Goal: Information Seeking & Learning: Understand process/instructions

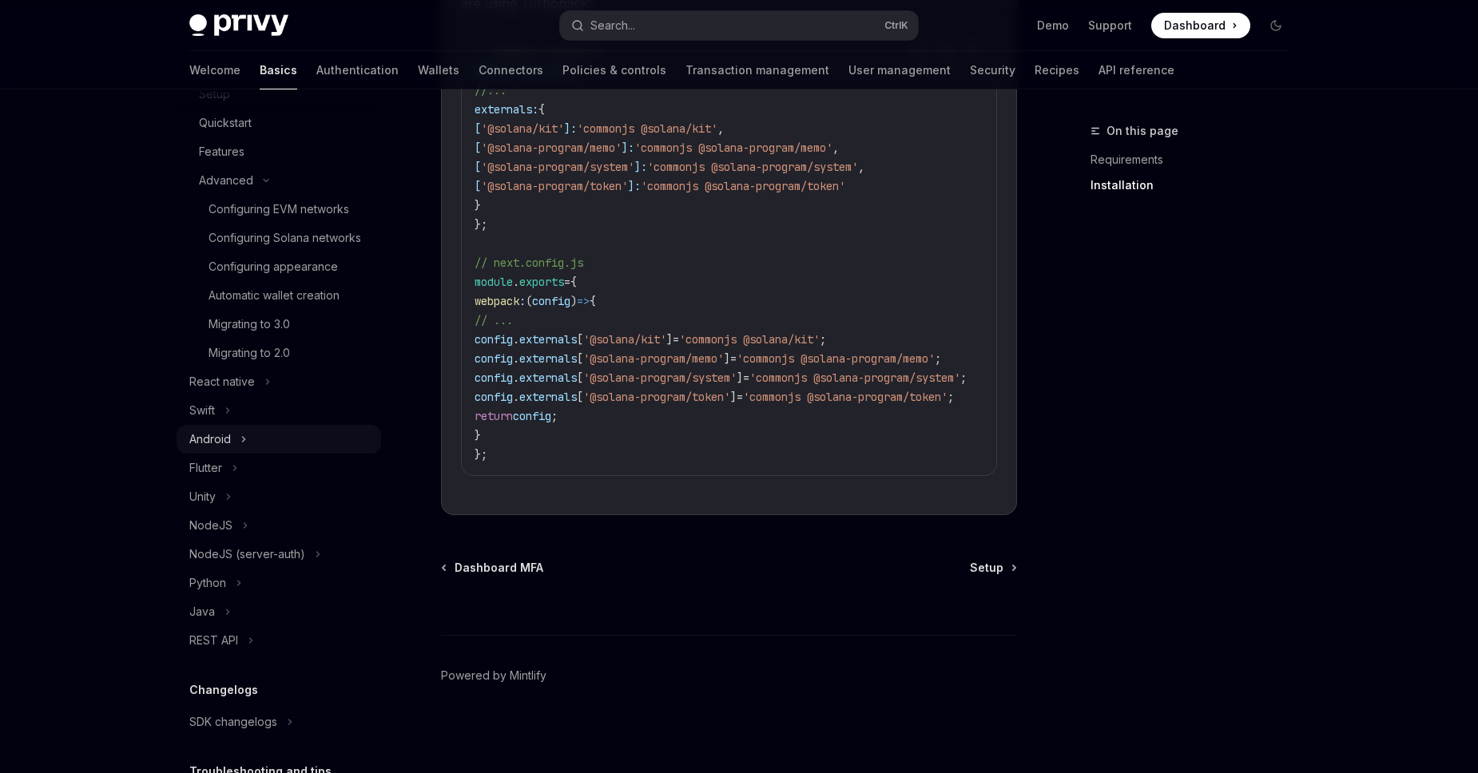
scroll to position [422, 0]
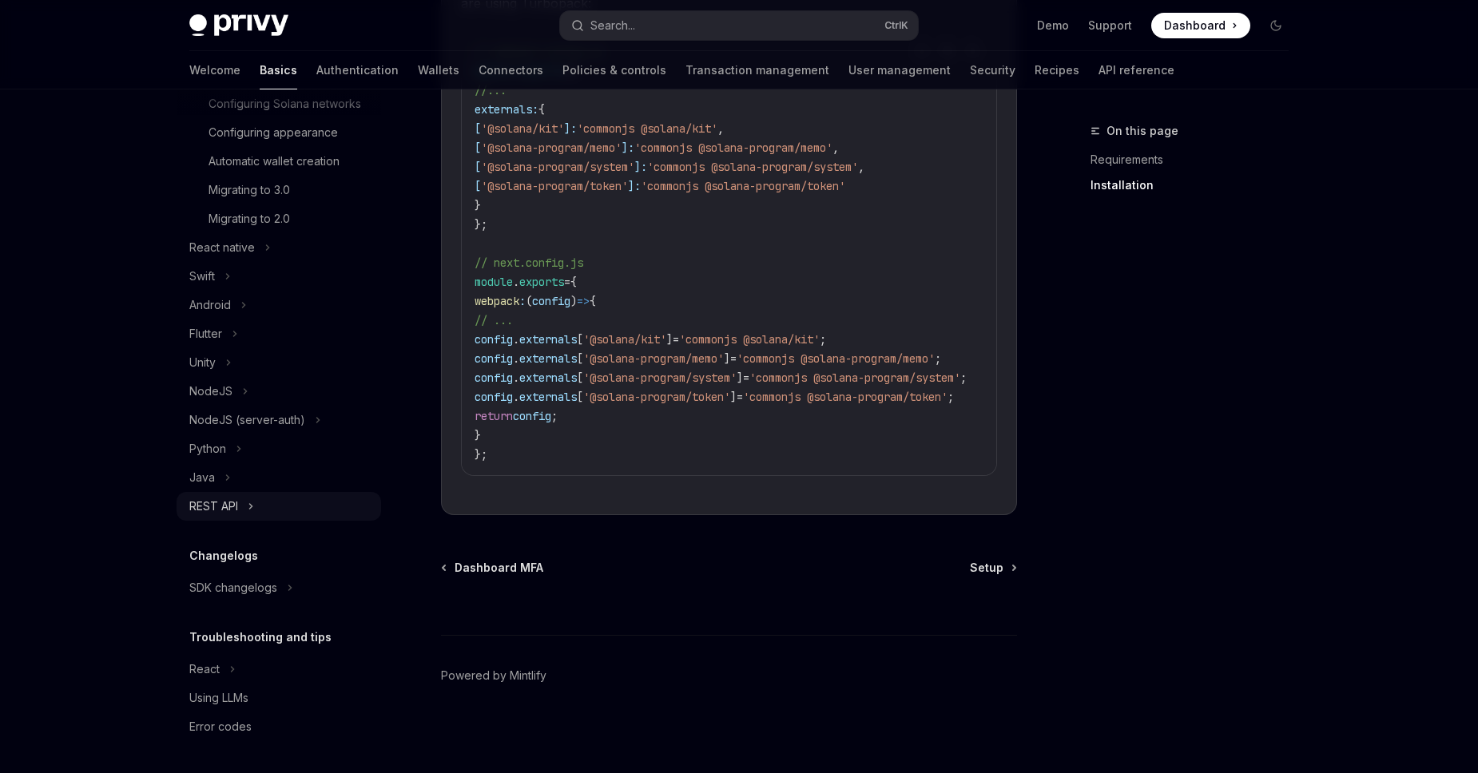
click at [215, 514] on div "REST API" at bounding box center [213, 506] width 49 height 19
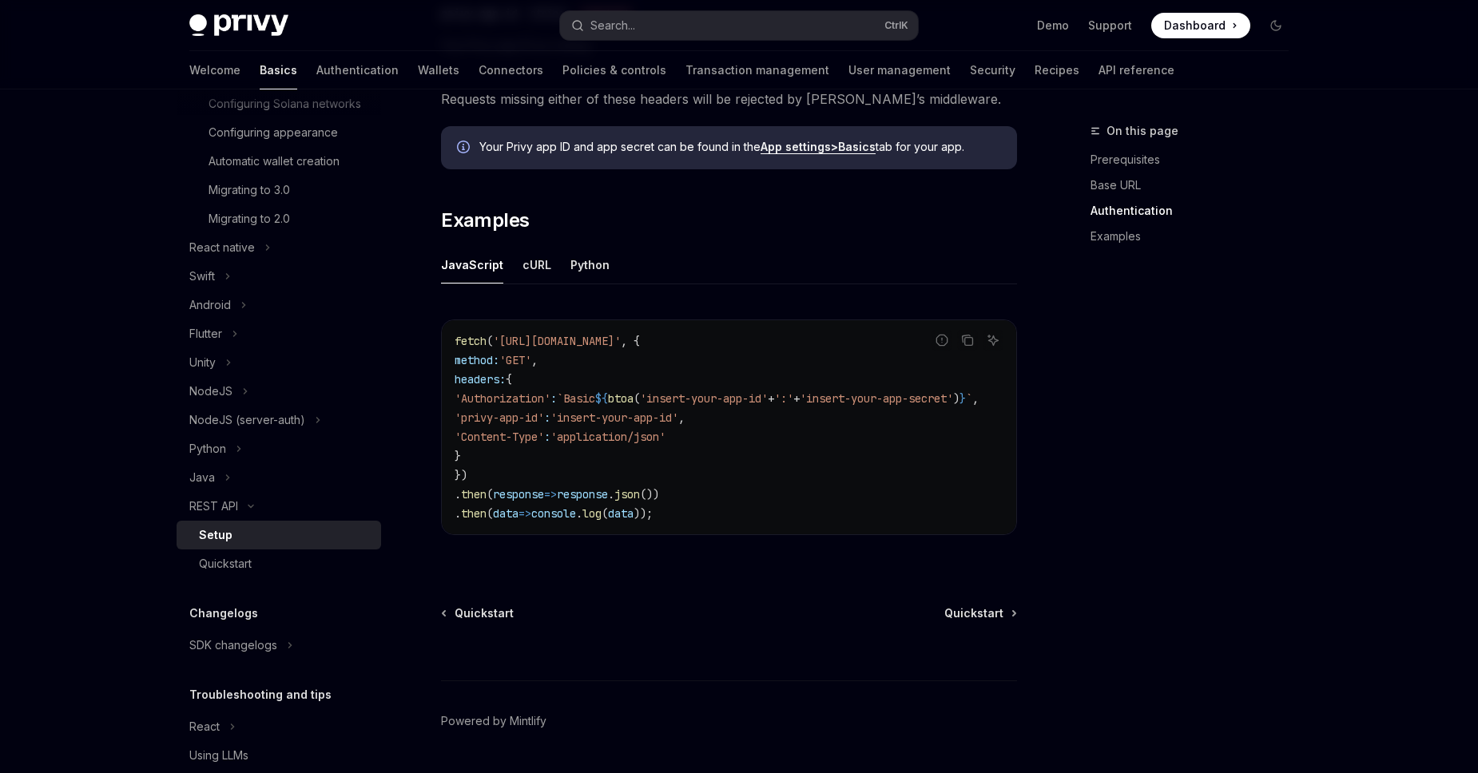
scroll to position [761, 0]
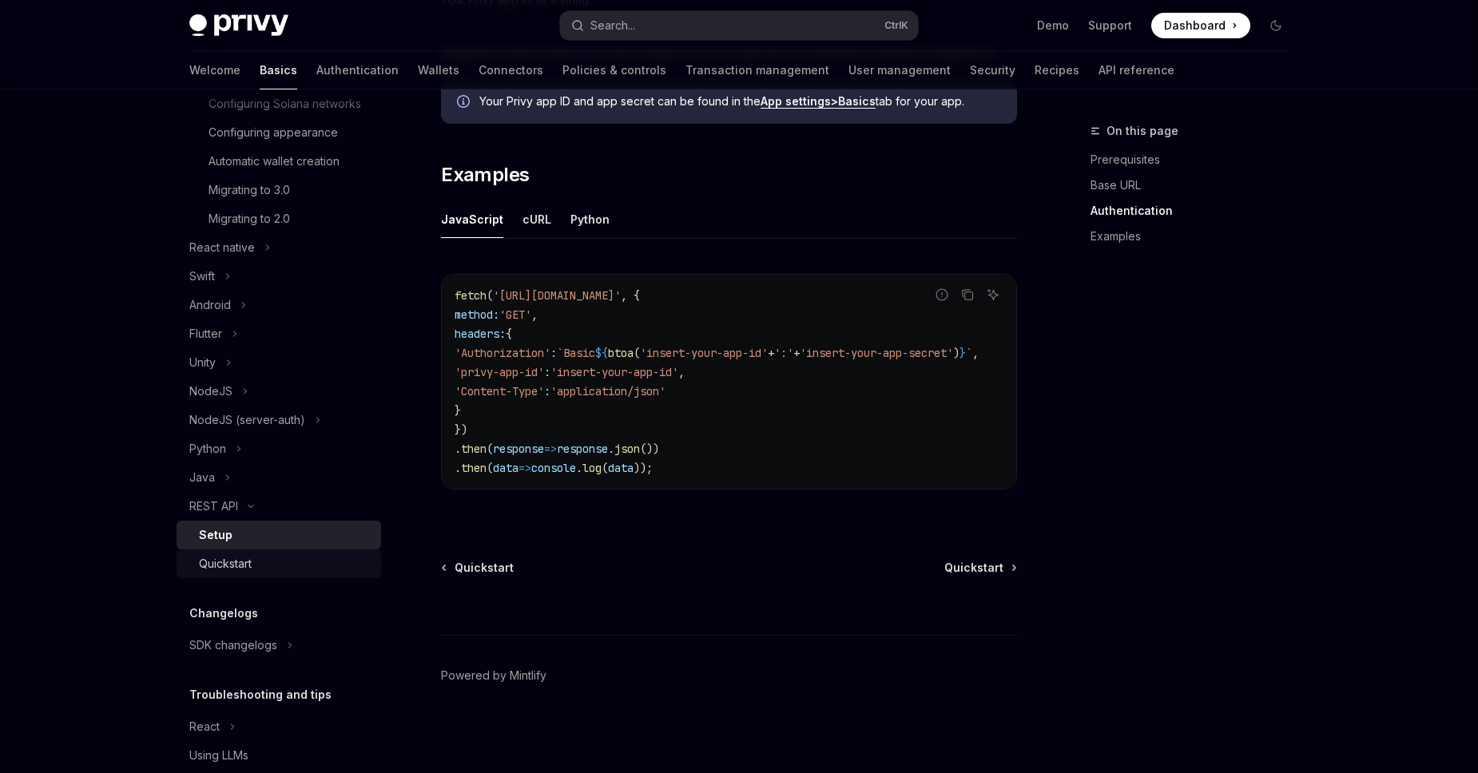
click at [264, 563] on div "Quickstart" at bounding box center [285, 563] width 173 height 19
type textarea "*"
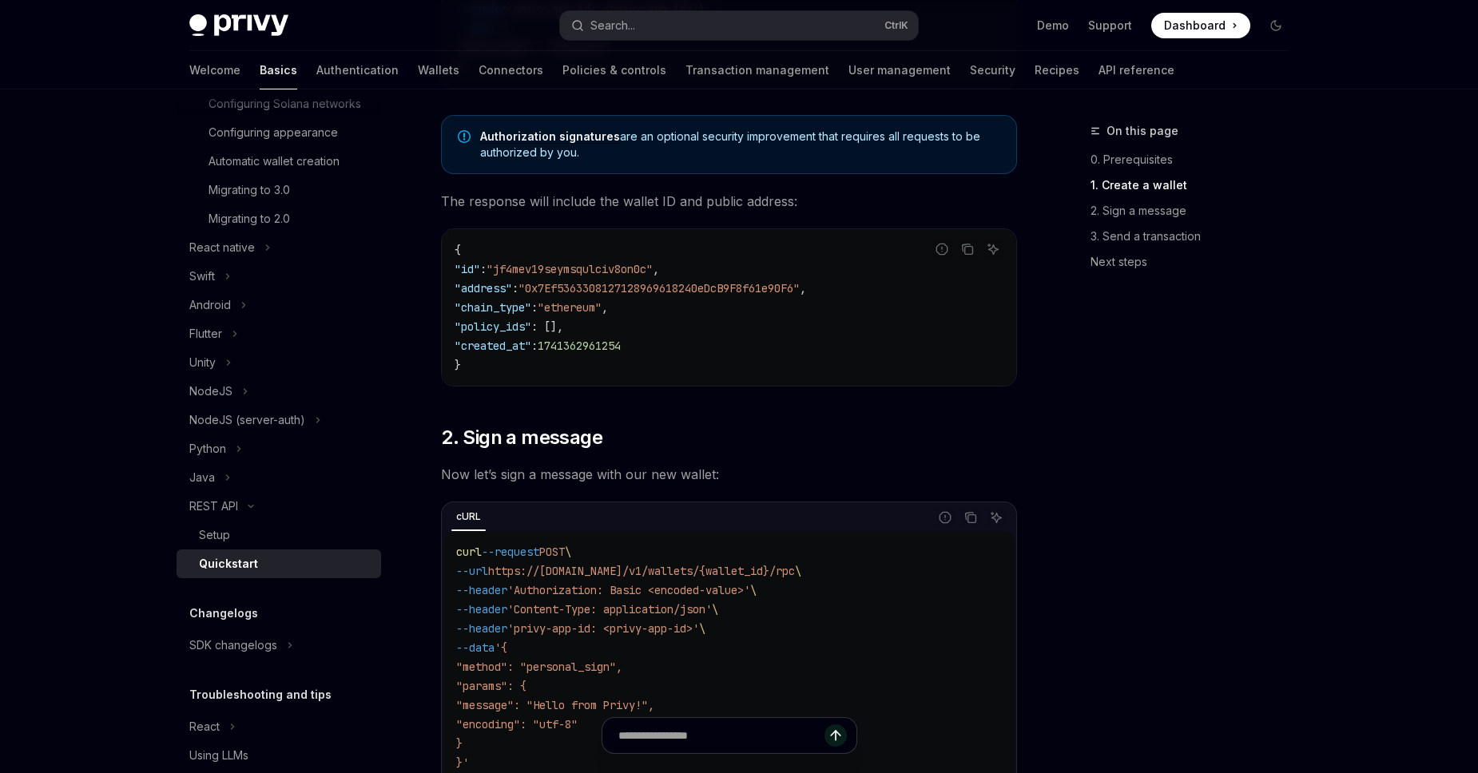
scroll to position [182, 0]
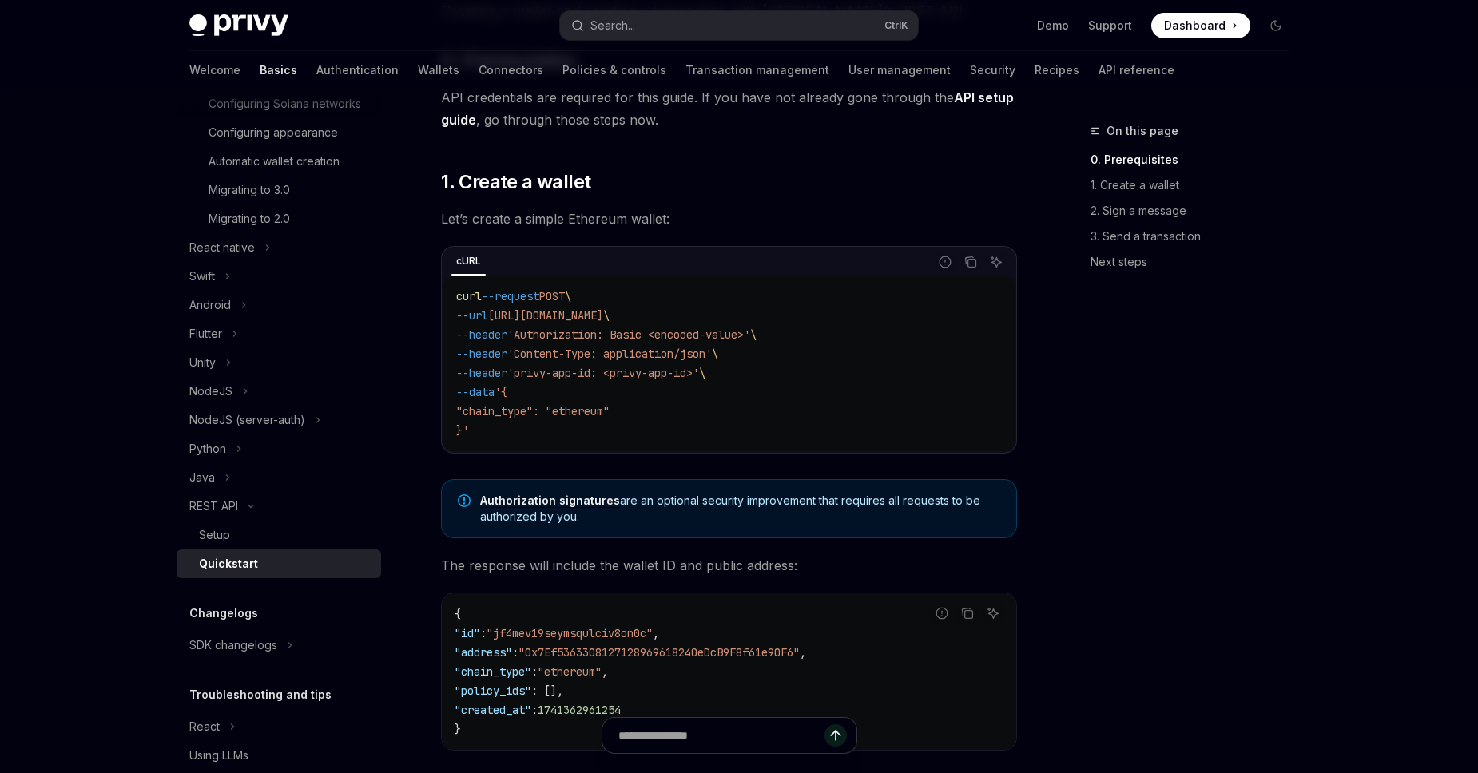
drag, startPoint x: 454, startPoint y: 298, endPoint x: 544, endPoint y: 478, distance: 200.7
click at [544, 451] on div "curl --request POST \ --url https://api.privy.io/v1/wallets \ --header 'Authori…" at bounding box center [728, 364] width 571 height 176
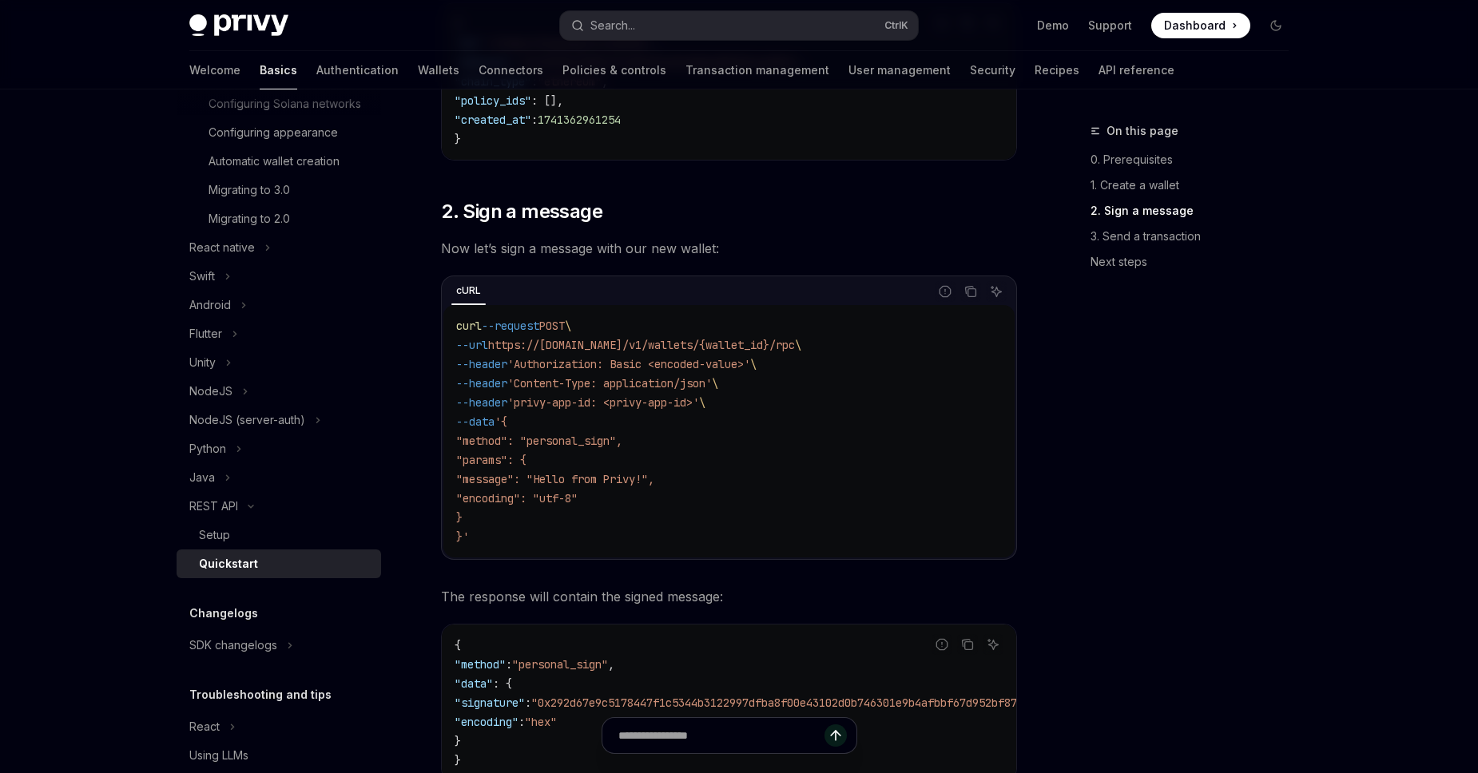
scroll to position [911, 0]
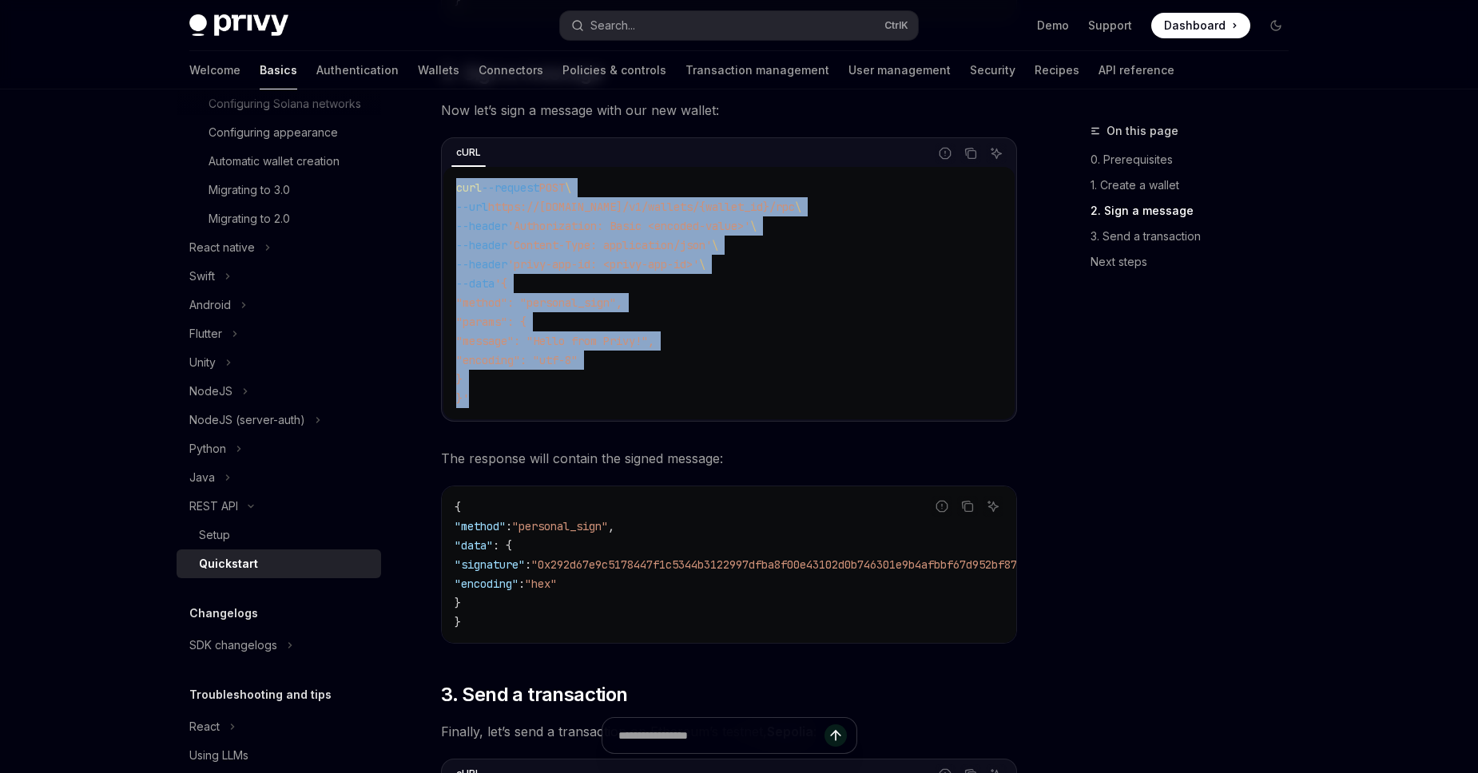
drag, startPoint x: 456, startPoint y: 186, endPoint x: 526, endPoint y: 389, distance: 214.4
click at [526, 389] on div "curl --request POST \ --url https://api.privy.io/v1/wallets/{wallet_id}/rpc \ -…" at bounding box center [728, 293] width 571 height 252
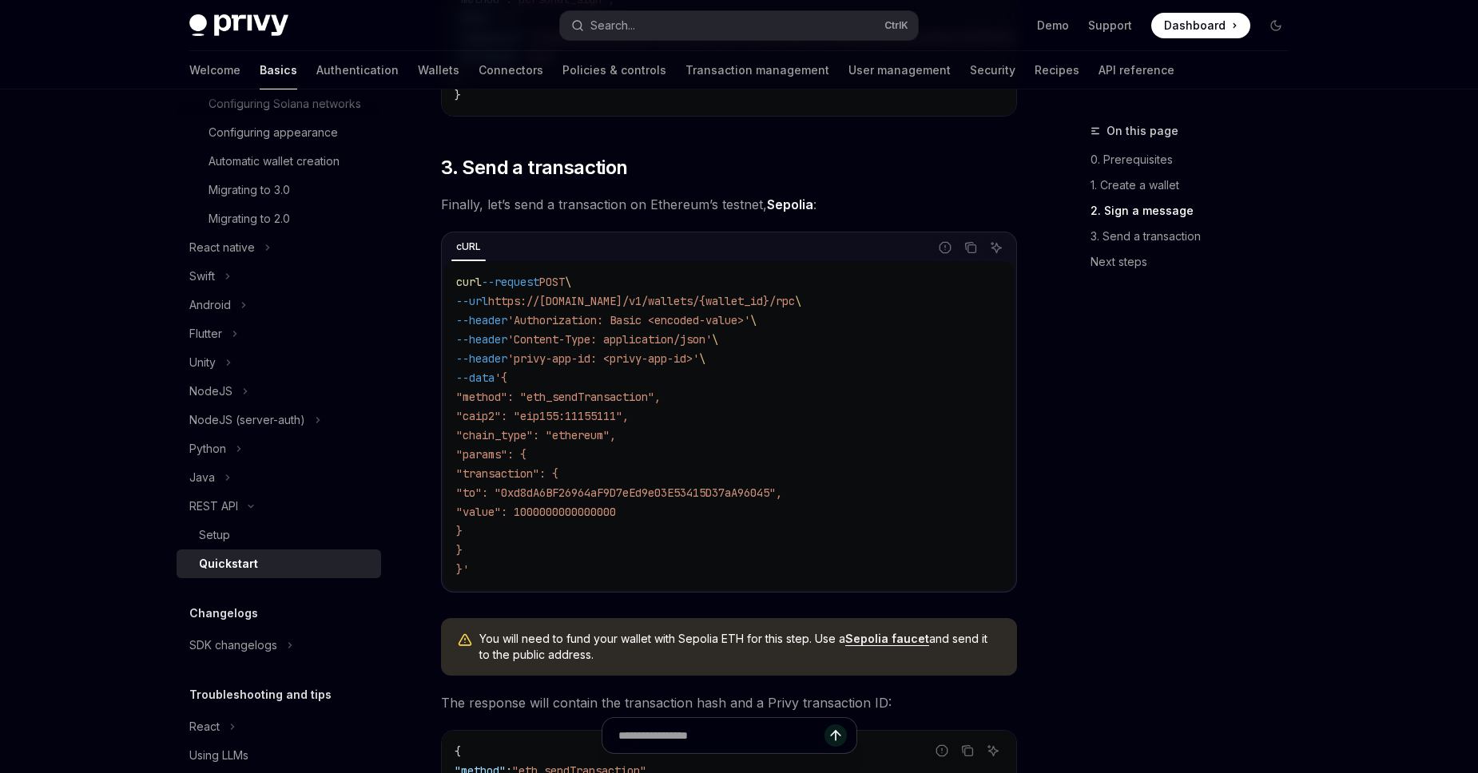
scroll to position [1457, 0]
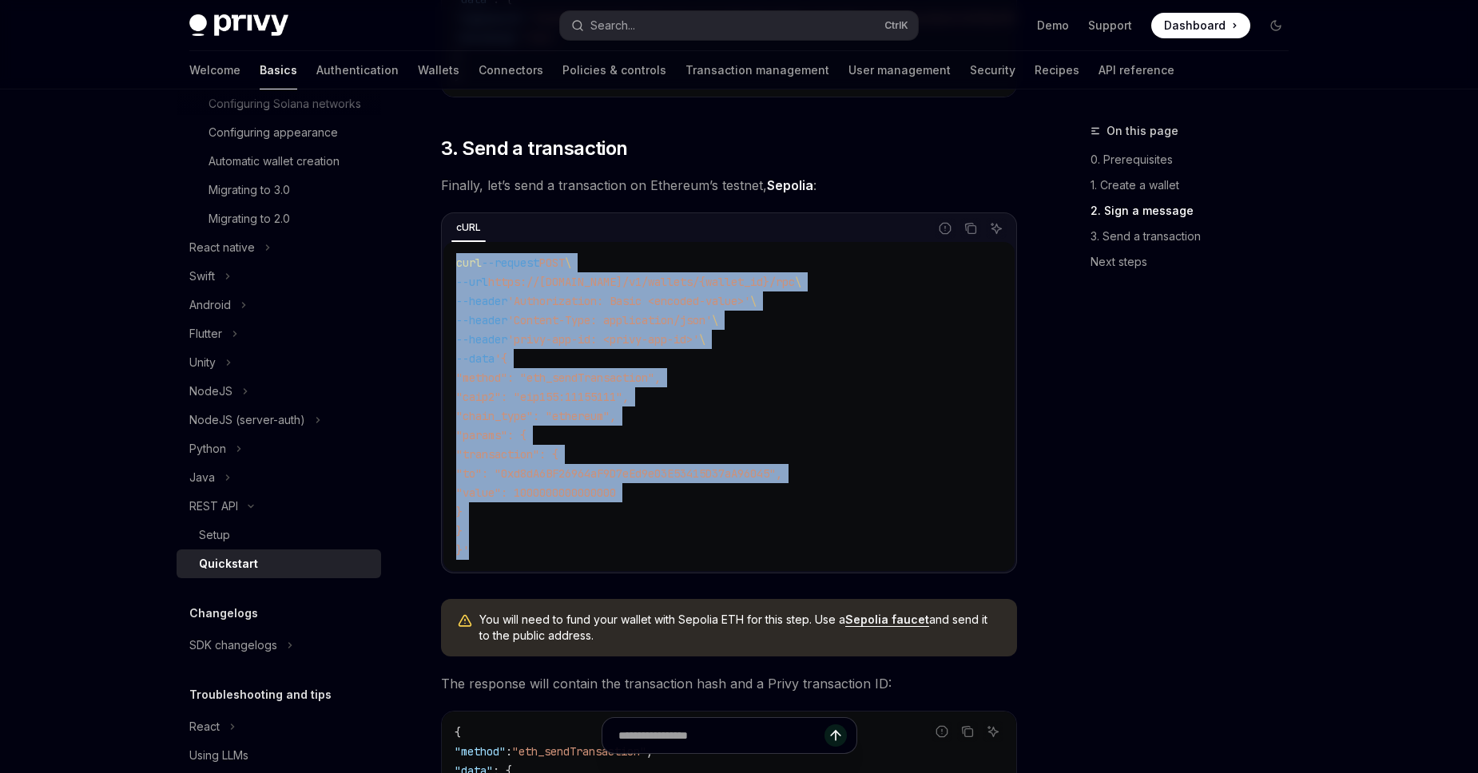
drag, startPoint x: 459, startPoint y: 266, endPoint x: 536, endPoint y: 542, distance: 286.8
click at [536, 542] on code "curl --request POST \ --url https://api.privy.io/v1/wallets/{wallet_id}/rpc \ -…" at bounding box center [729, 406] width 546 height 307
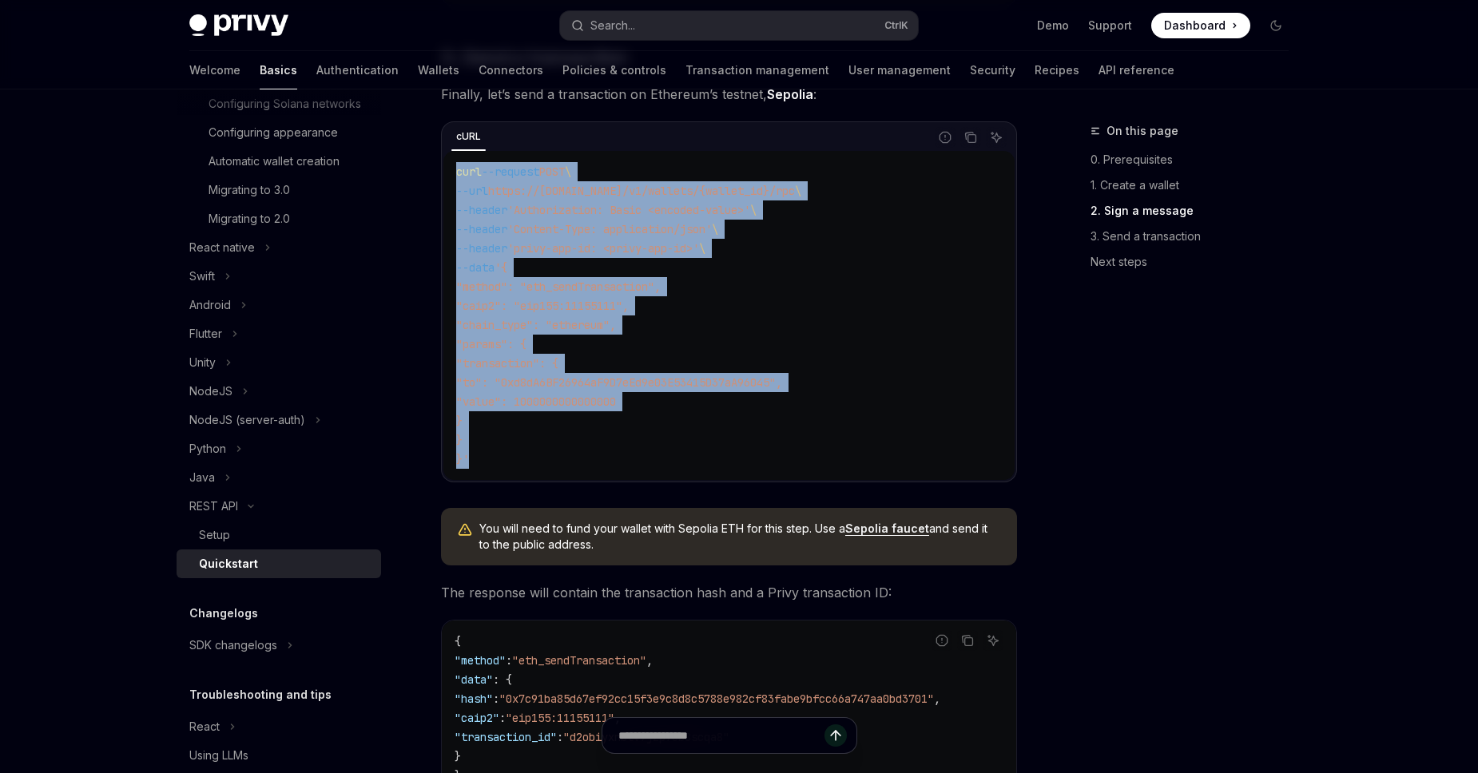
scroll to position [1184, 0]
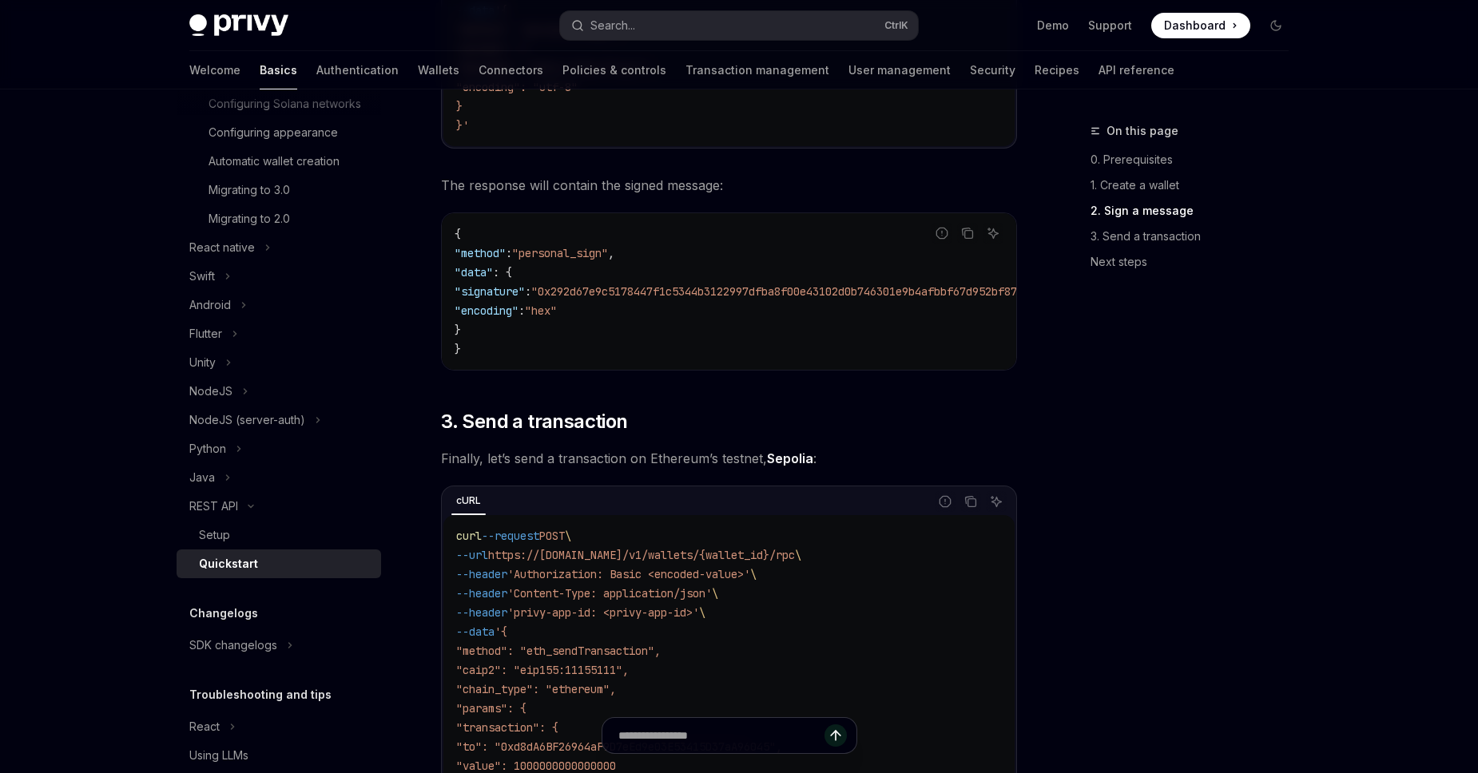
click at [799, 408] on div "​ 0. Prerequisites API credentials are required for this guide. If you have not…" at bounding box center [729, 215] width 576 height 2339
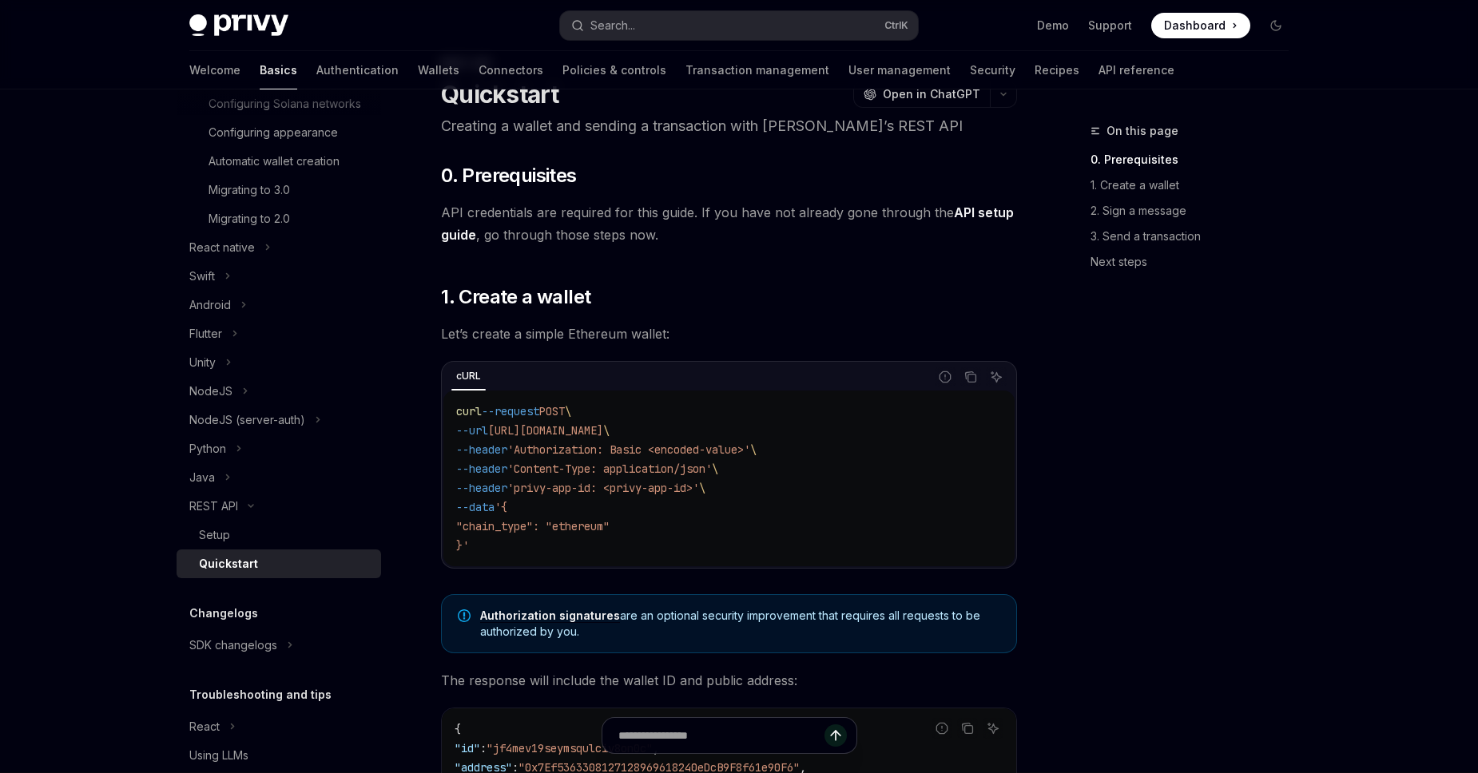
scroll to position [0, 0]
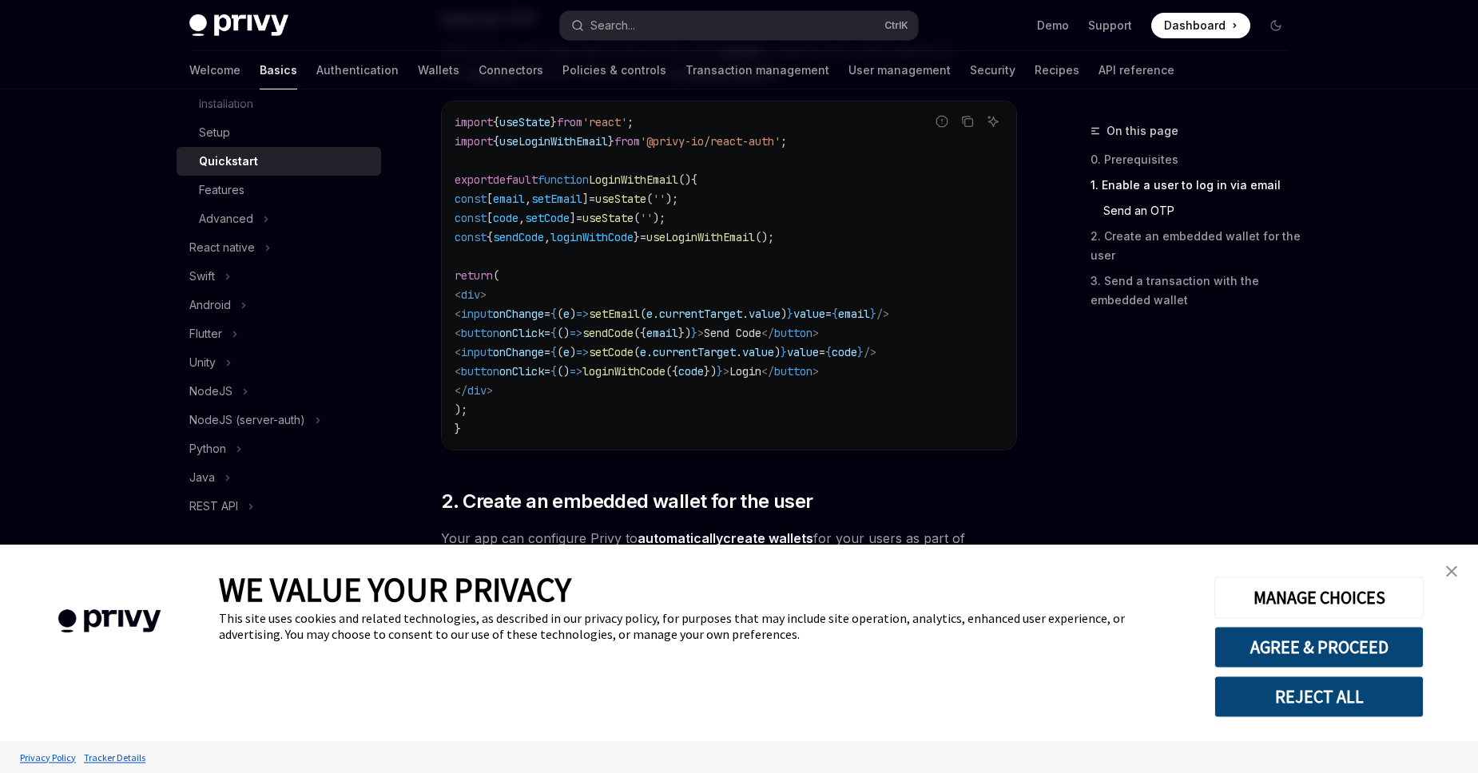
scroll to position [728, 0]
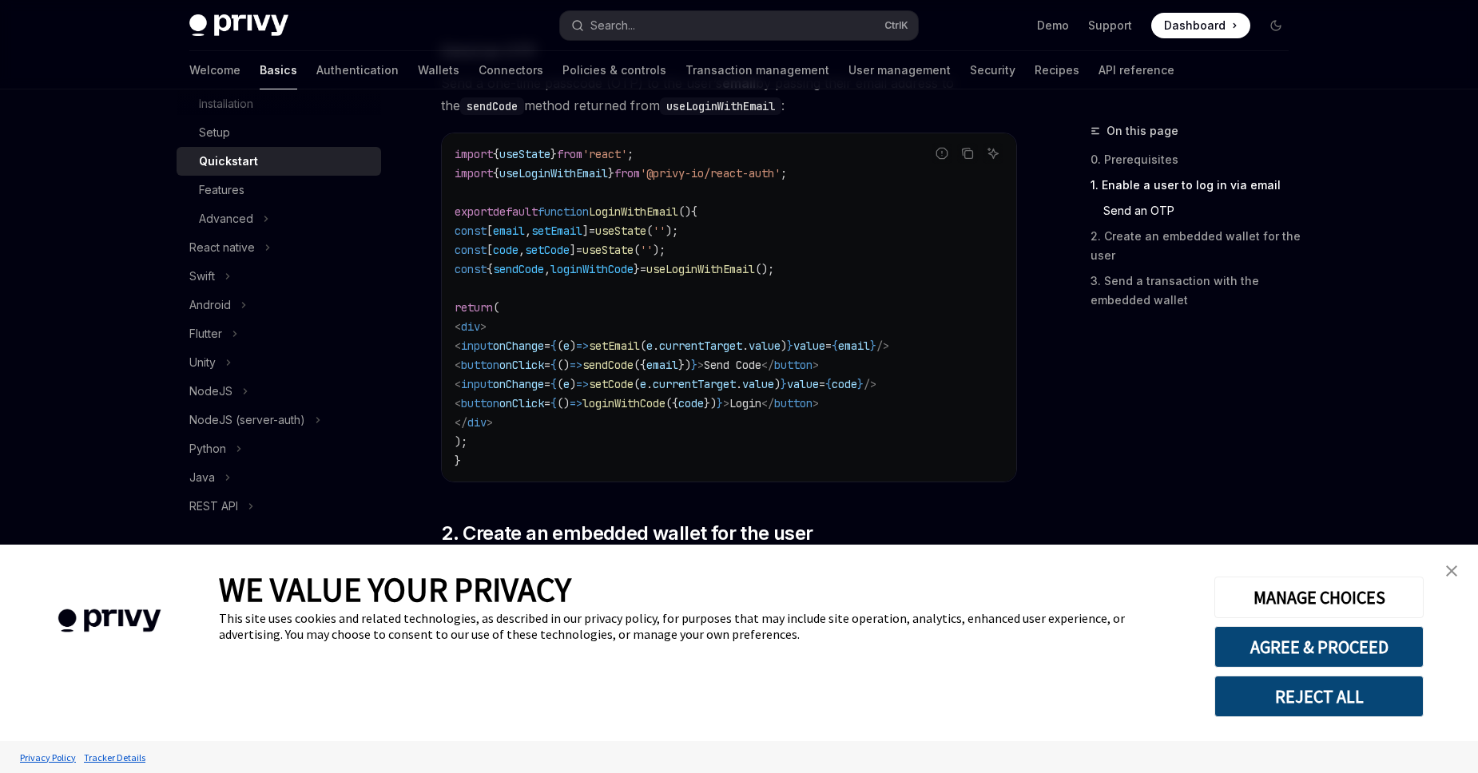
click at [665, 405] on span "loginWithCode" at bounding box center [623, 403] width 83 height 14
click at [606, 171] on span "useLoginWithEmail" at bounding box center [553, 173] width 109 height 14
click at [539, 269] on span "sendCode" at bounding box center [518, 269] width 51 height 14
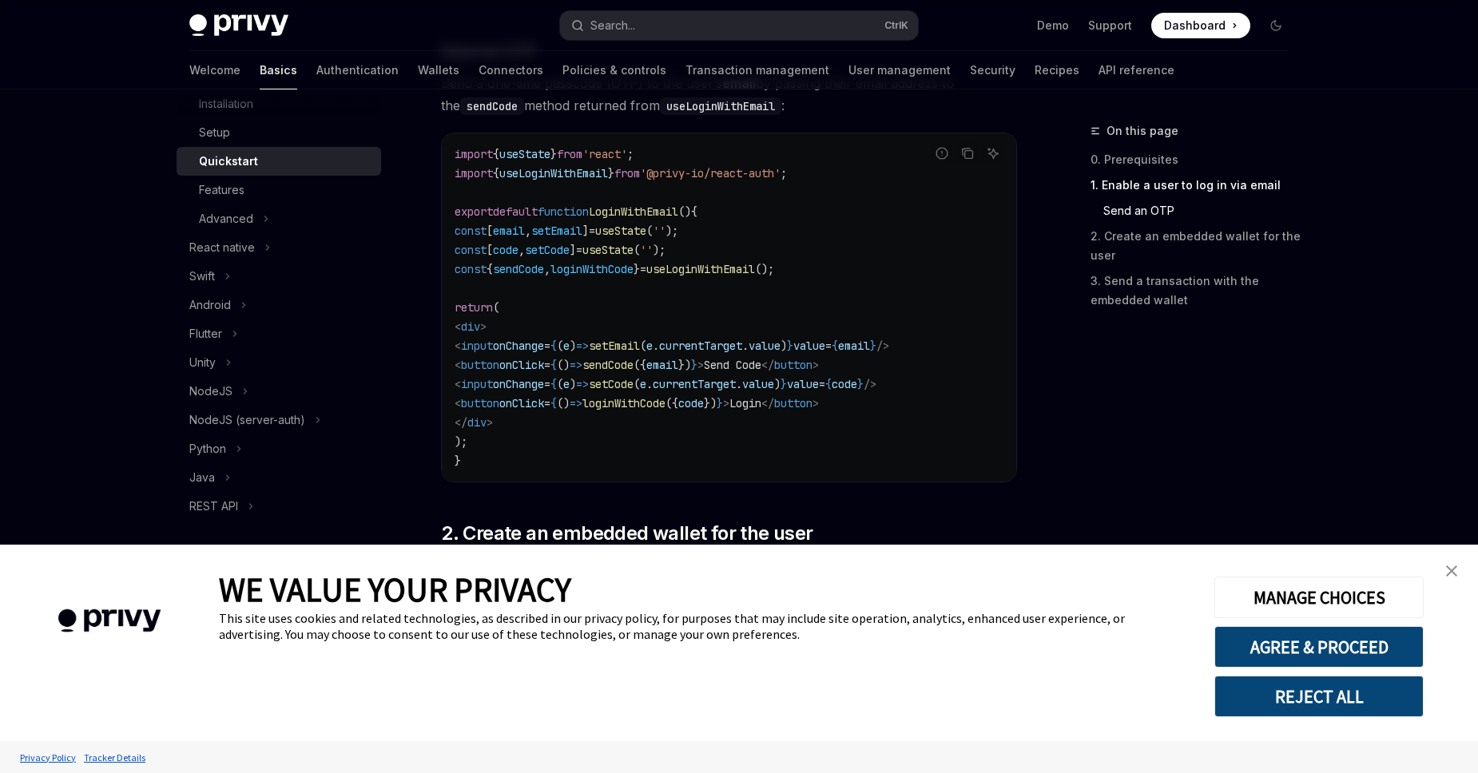
click at [539, 269] on span "sendCode" at bounding box center [518, 269] width 51 height 14
click at [665, 403] on span "loginWithCode" at bounding box center [623, 403] width 83 height 14
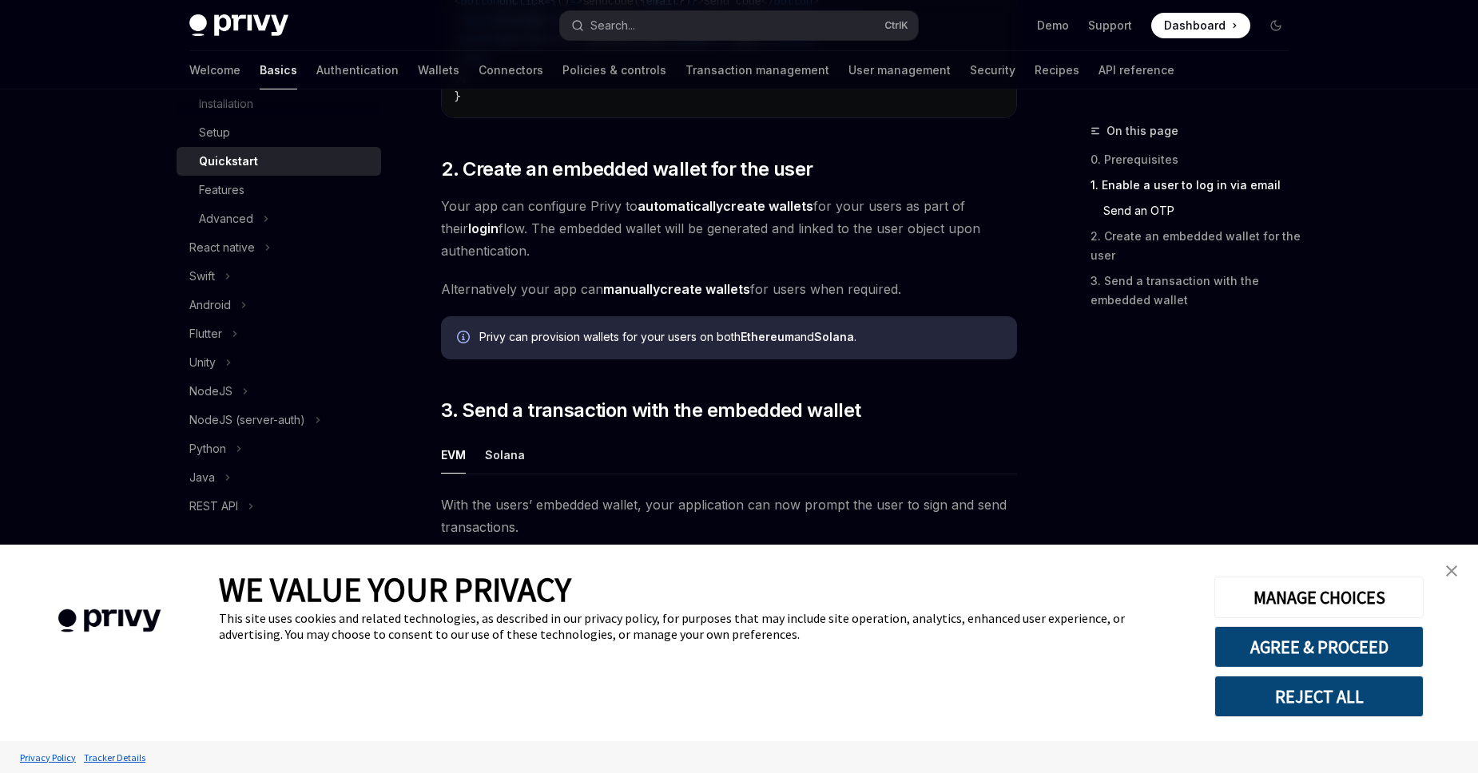
scroll to position [1457, 0]
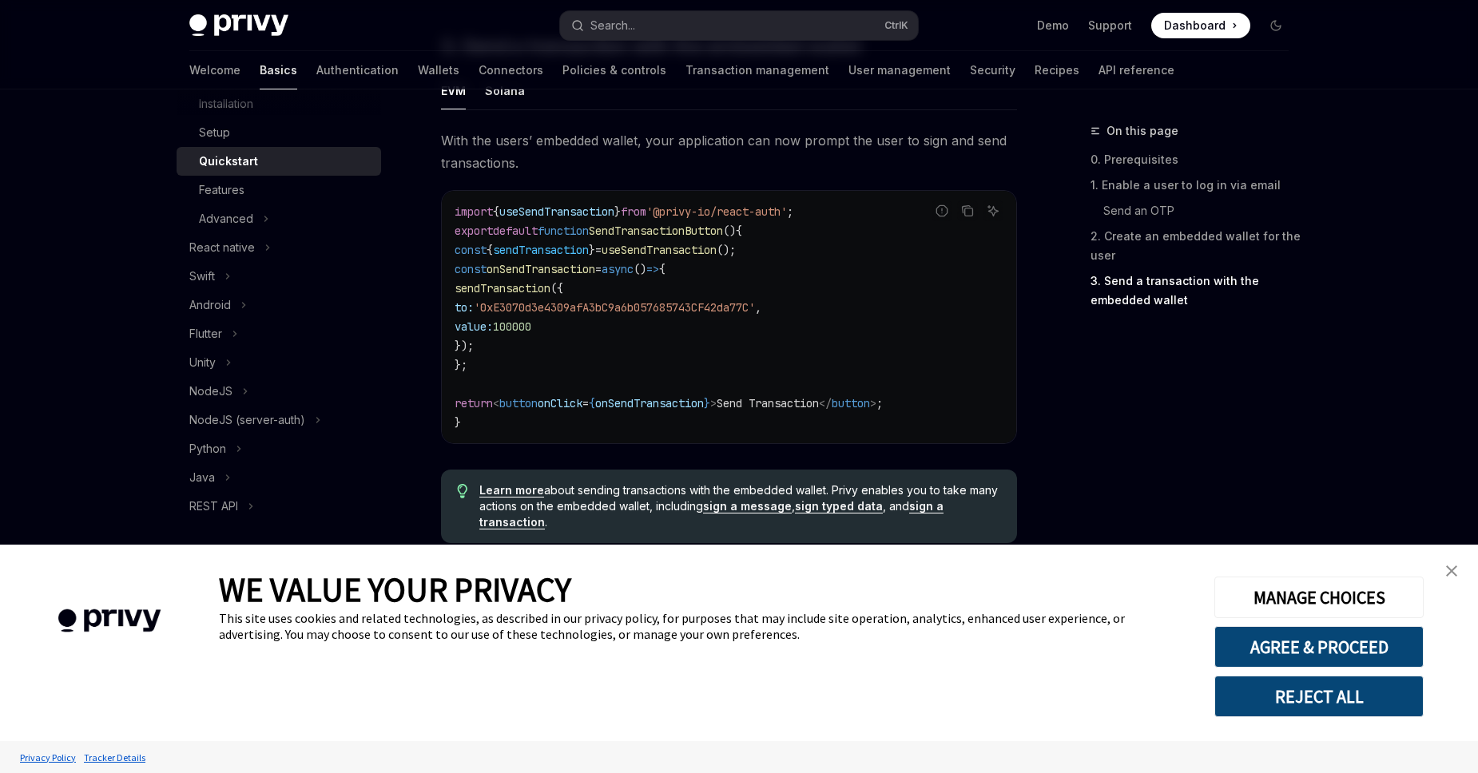
click at [530, 286] on span "sendTransaction" at bounding box center [502, 288] width 96 height 14
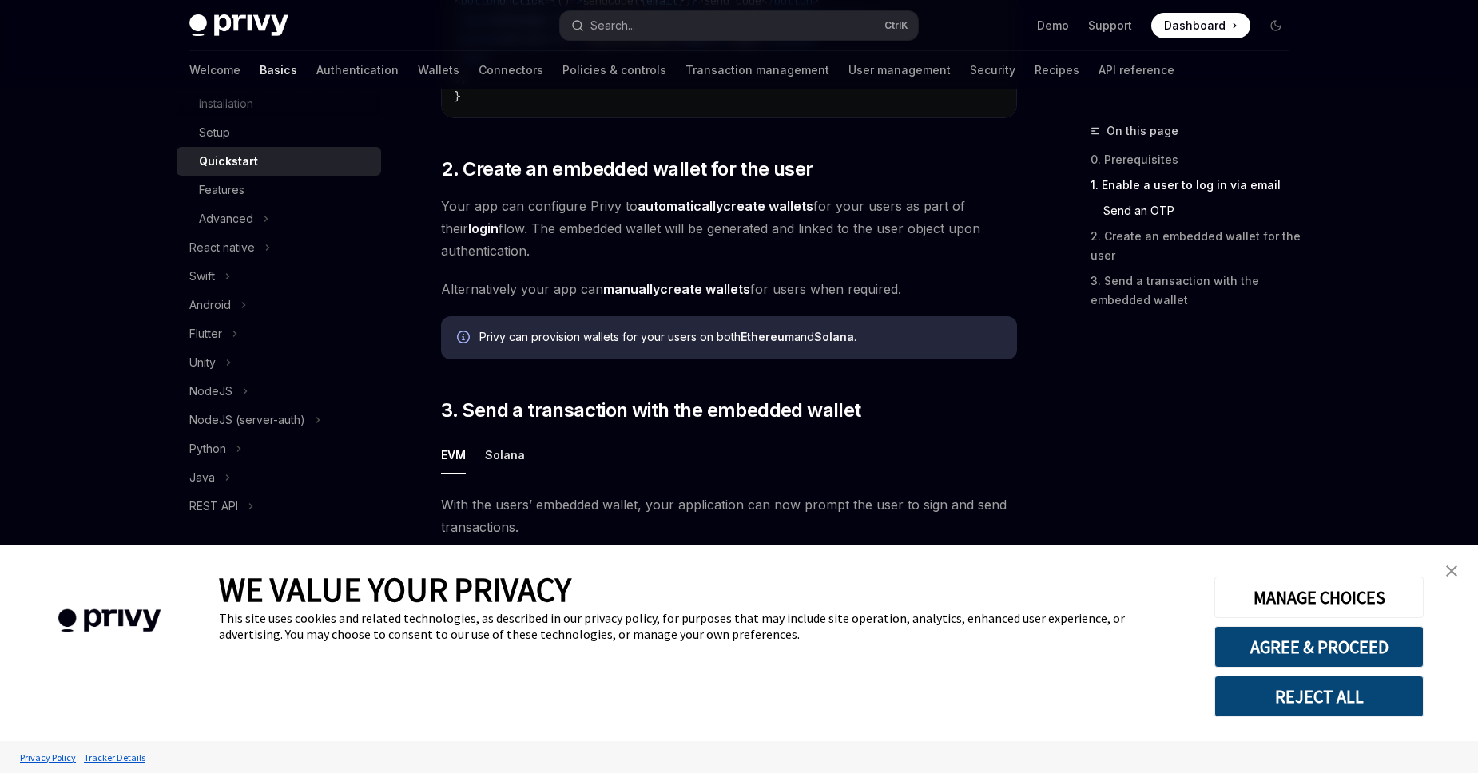
scroll to position [819, 0]
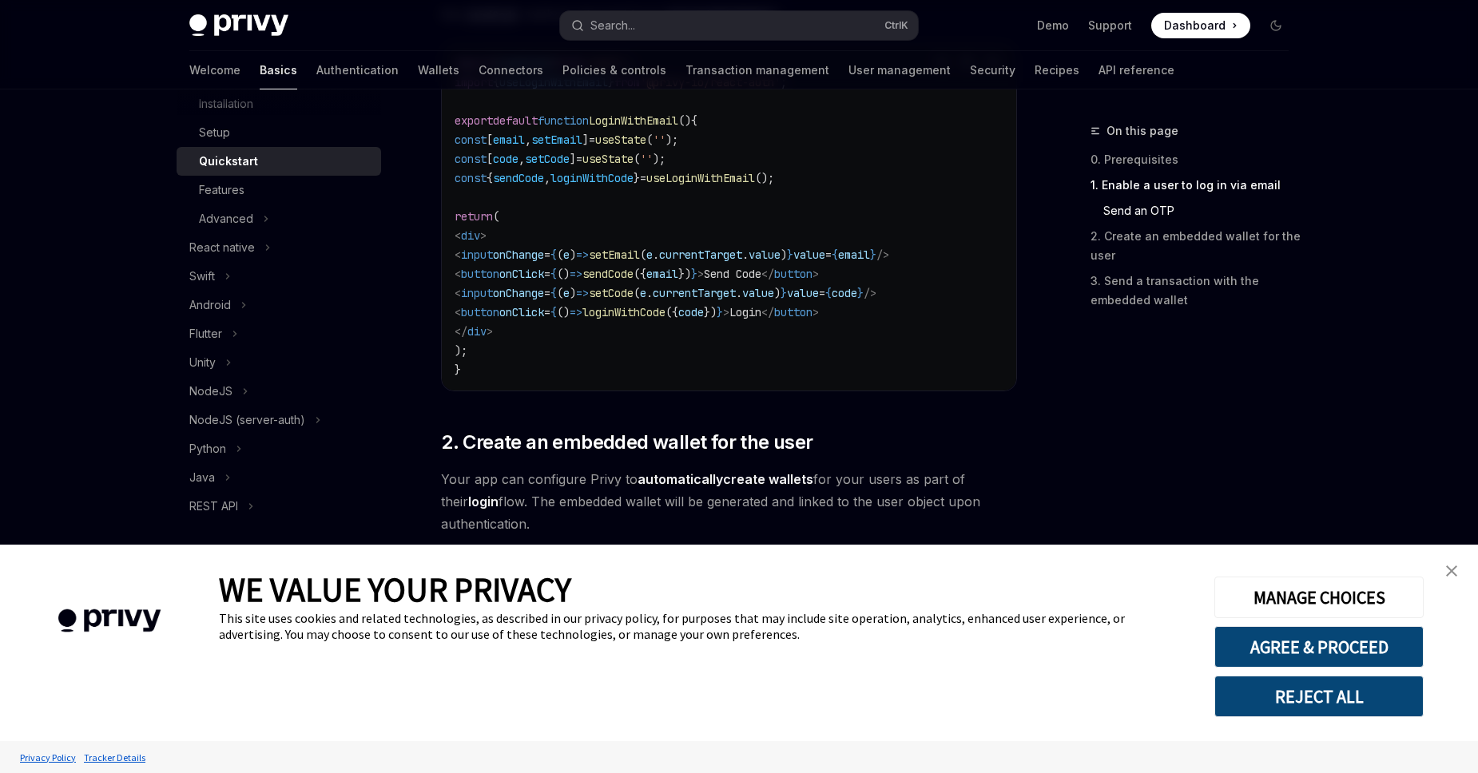
click at [665, 317] on span "loginWithCode" at bounding box center [623, 312] width 83 height 14
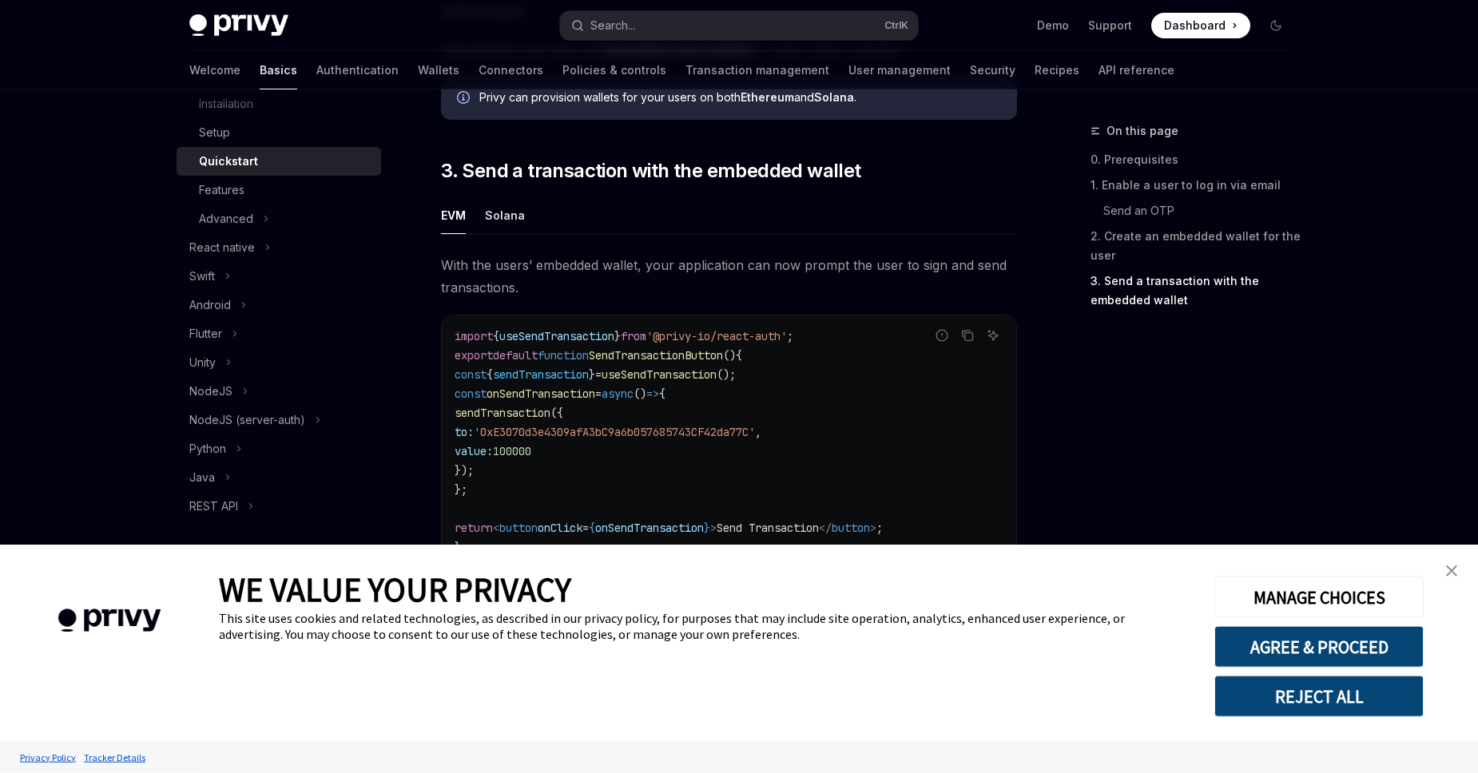
scroll to position [1457, 0]
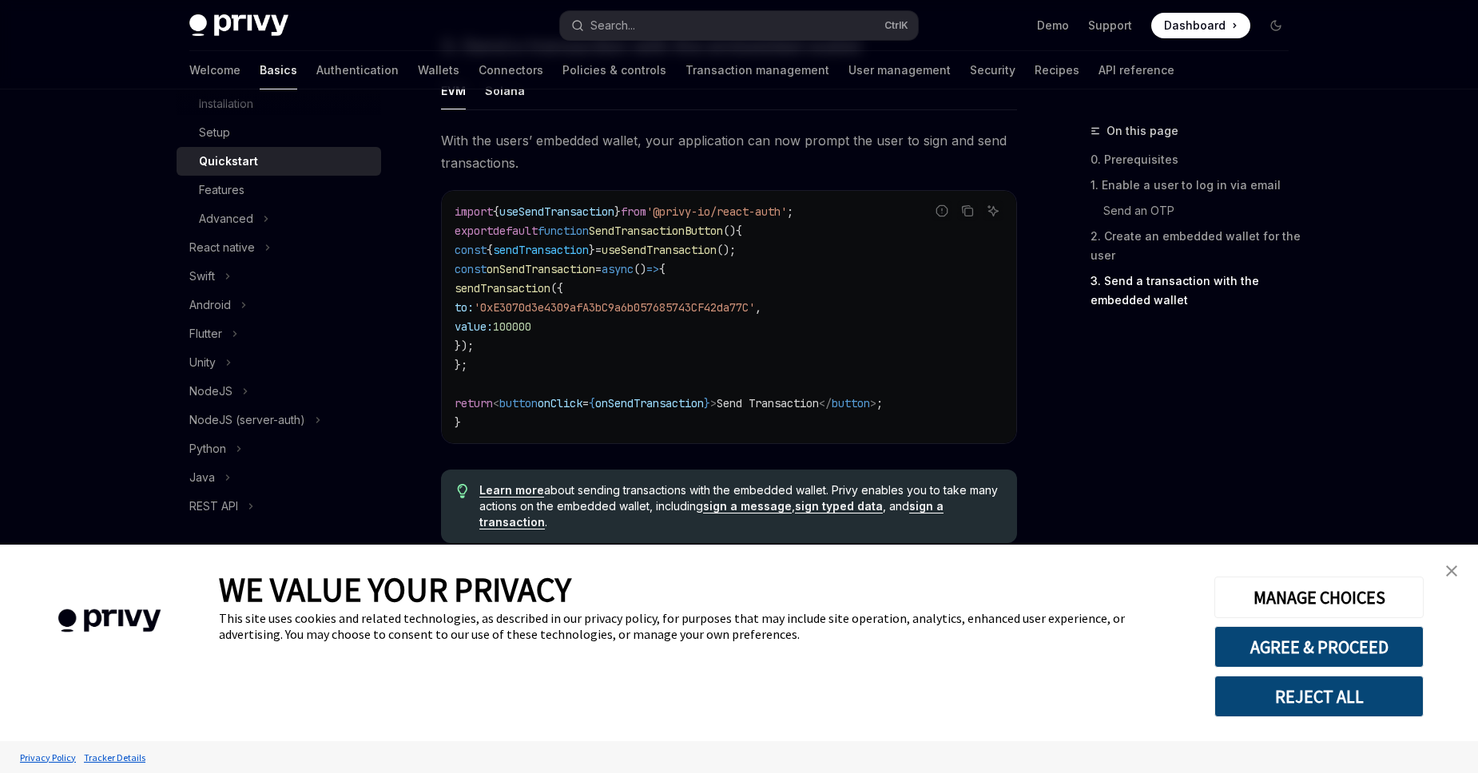
click at [522, 288] on span "sendTransaction" at bounding box center [502, 288] width 96 height 14
click at [485, 294] on span "sendTransaction" at bounding box center [502, 288] width 96 height 14
drag, startPoint x: 588, startPoint y: 289, endPoint x: 489, endPoint y: 340, distance: 111.5
click at [489, 340] on code "import { useSendTransaction } from '@privy-io/react-auth' ; export default func…" at bounding box center [728, 317] width 549 height 230
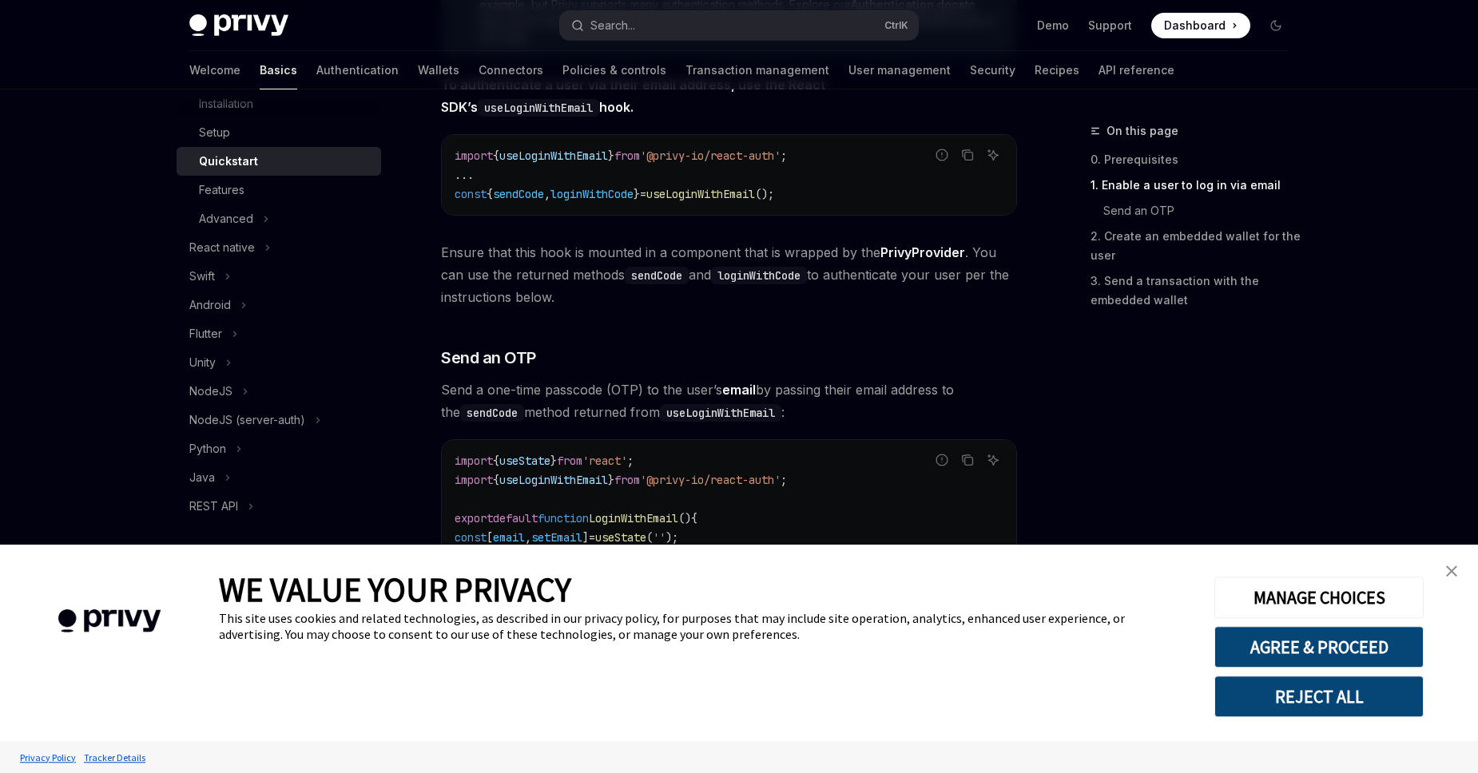
scroll to position [455, 0]
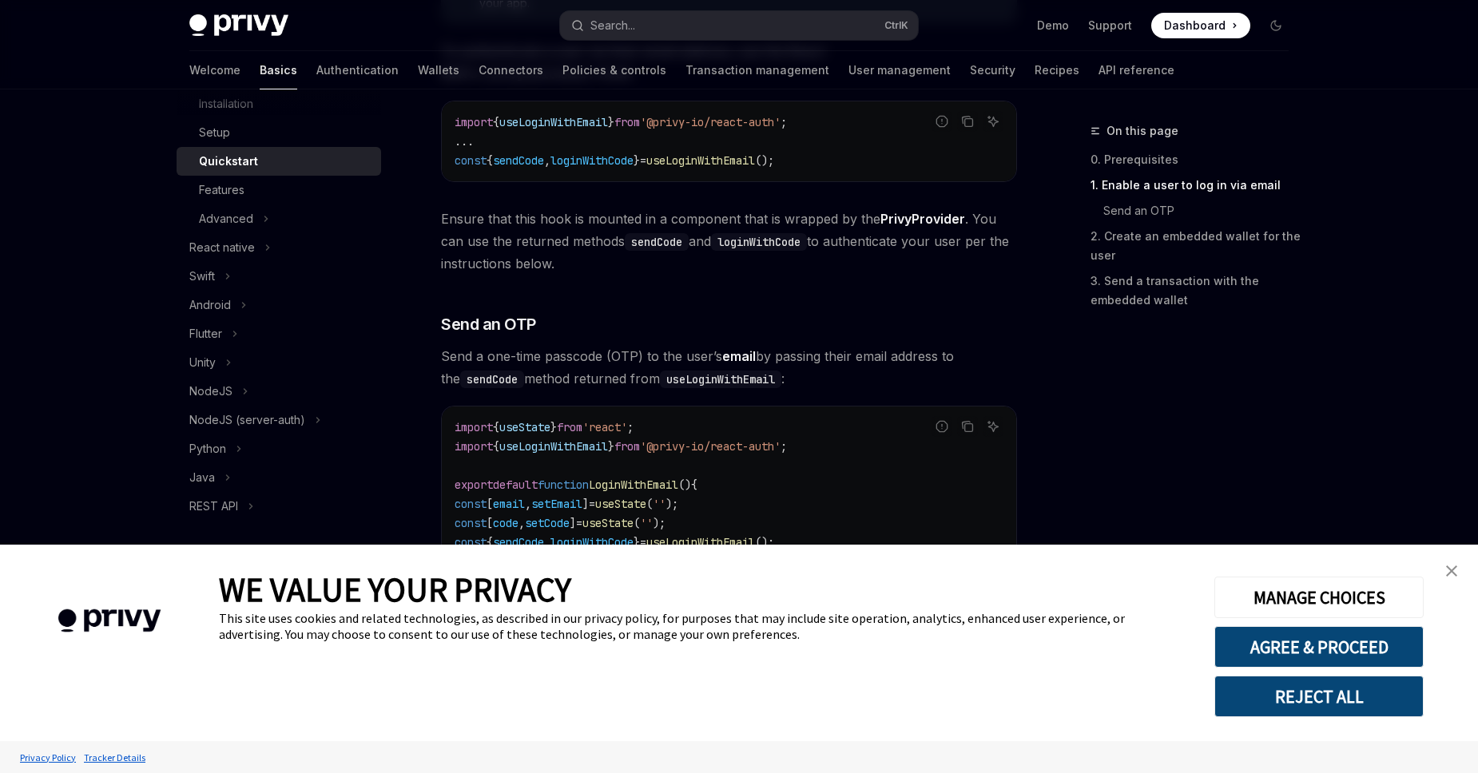
click at [1454, 567] on img "close banner" at bounding box center [1451, 570] width 11 height 11
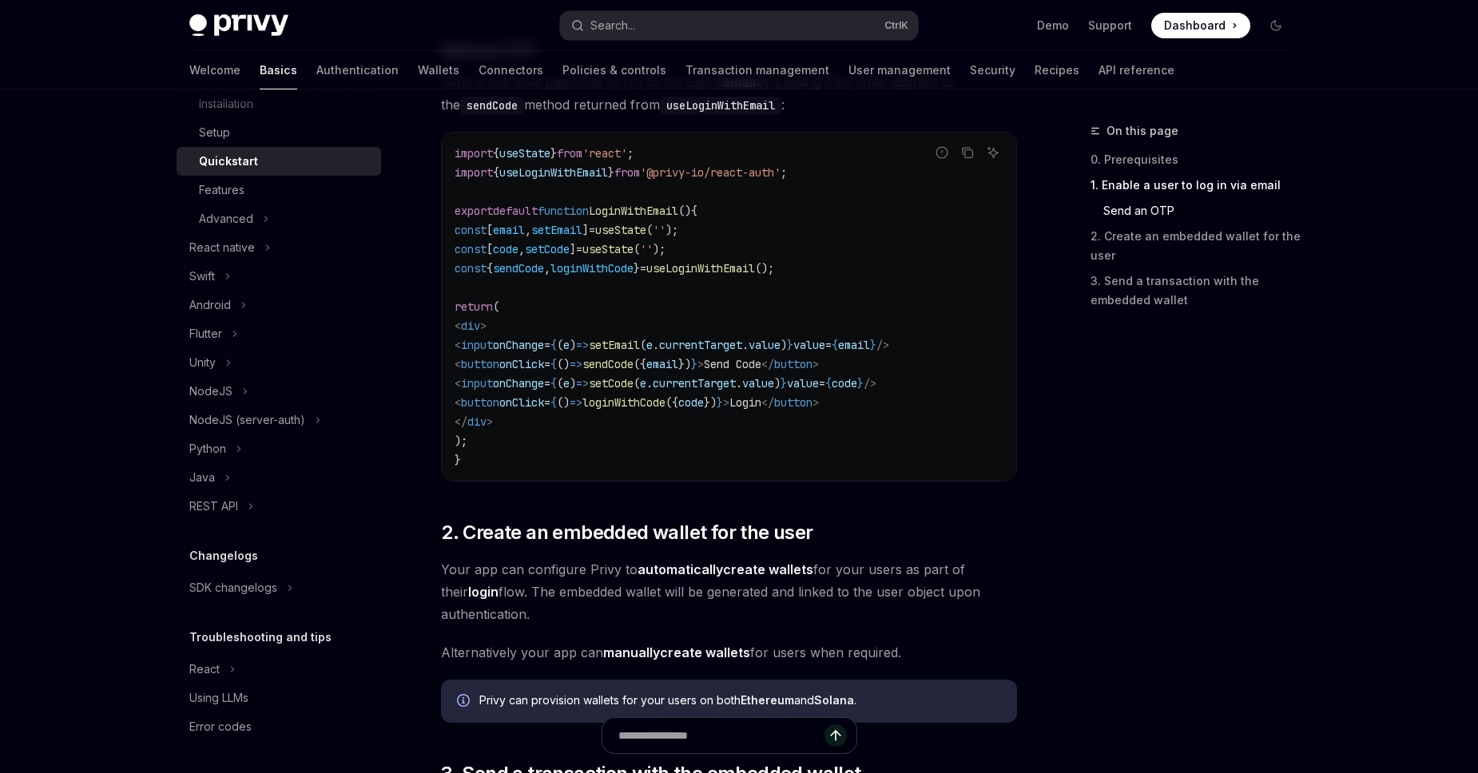
scroll to position [728, 0]
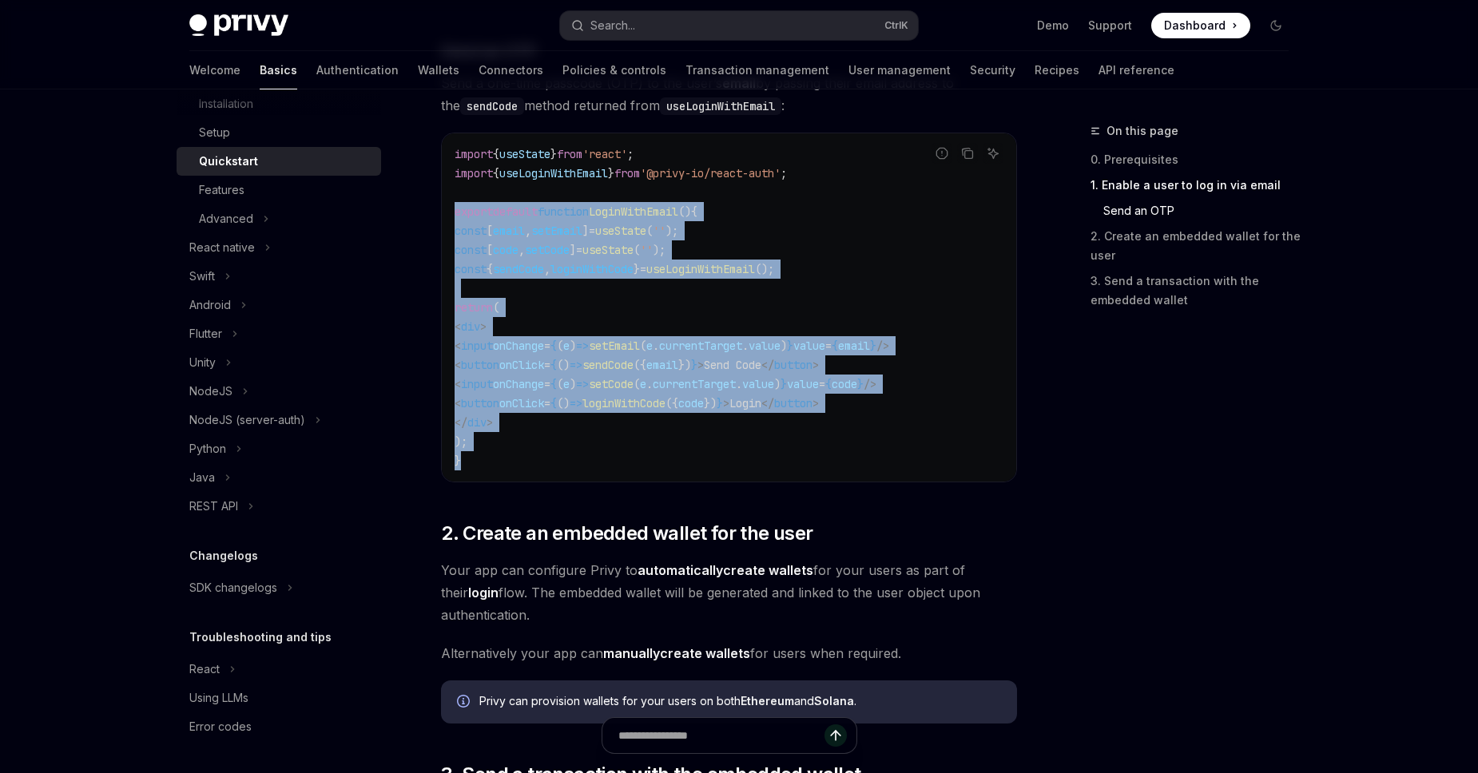
drag, startPoint x: 457, startPoint y: 213, endPoint x: 572, endPoint y: 452, distance: 265.1
click at [572, 452] on code "import { useState } from 'react' ; import { useLoginWithEmail } from '@privy-io…" at bounding box center [728, 308] width 549 height 326
click at [490, 434] on code "import { useState } from 'react' ; import { useLoginWithEmail } from '@privy-io…" at bounding box center [728, 308] width 549 height 326
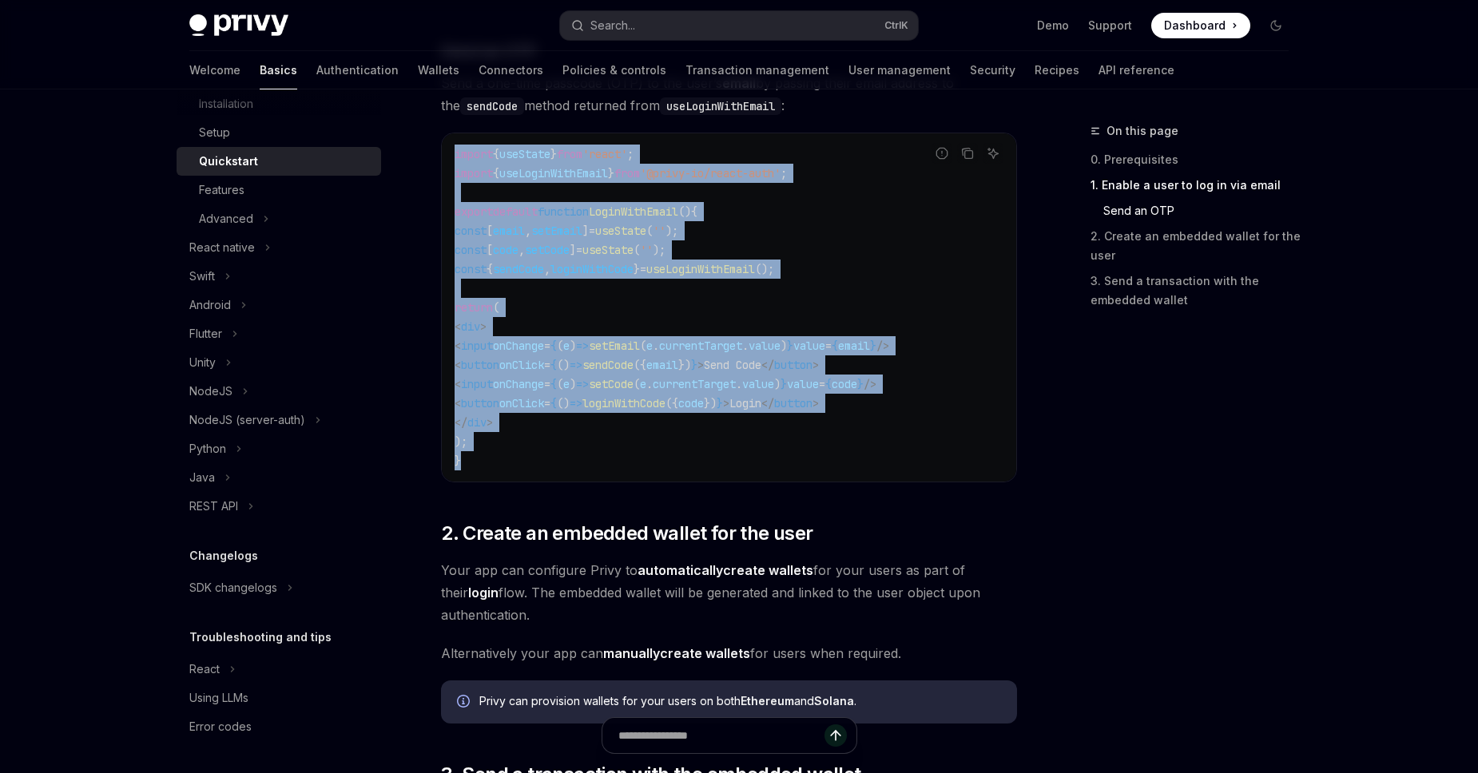
drag, startPoint x: 471, startPoint y: 461, endPoint x: 455, endPoint y: 158, distance: 303.1
click at [455, 158] on code "import { useState } from 'react' ; import { useLoginWithEmail } from '@privy-io…" at bounding box center [728, 308] width 549 height 326
drag, startPoint x: 571, startPoint y: 435, endPoint x: 494, endPoint y: 448, distance: 78.5
click at [568, 435] on code "import { useState } from 'react' ; import { useLoginWithEmail } from '@privy-io…" at bounding box center [728, 308] width 549 height 326
drag, startPoint x: 471, startPoint y: 458, endPoint x: 452, endPoint y: 152, distance: 307.3
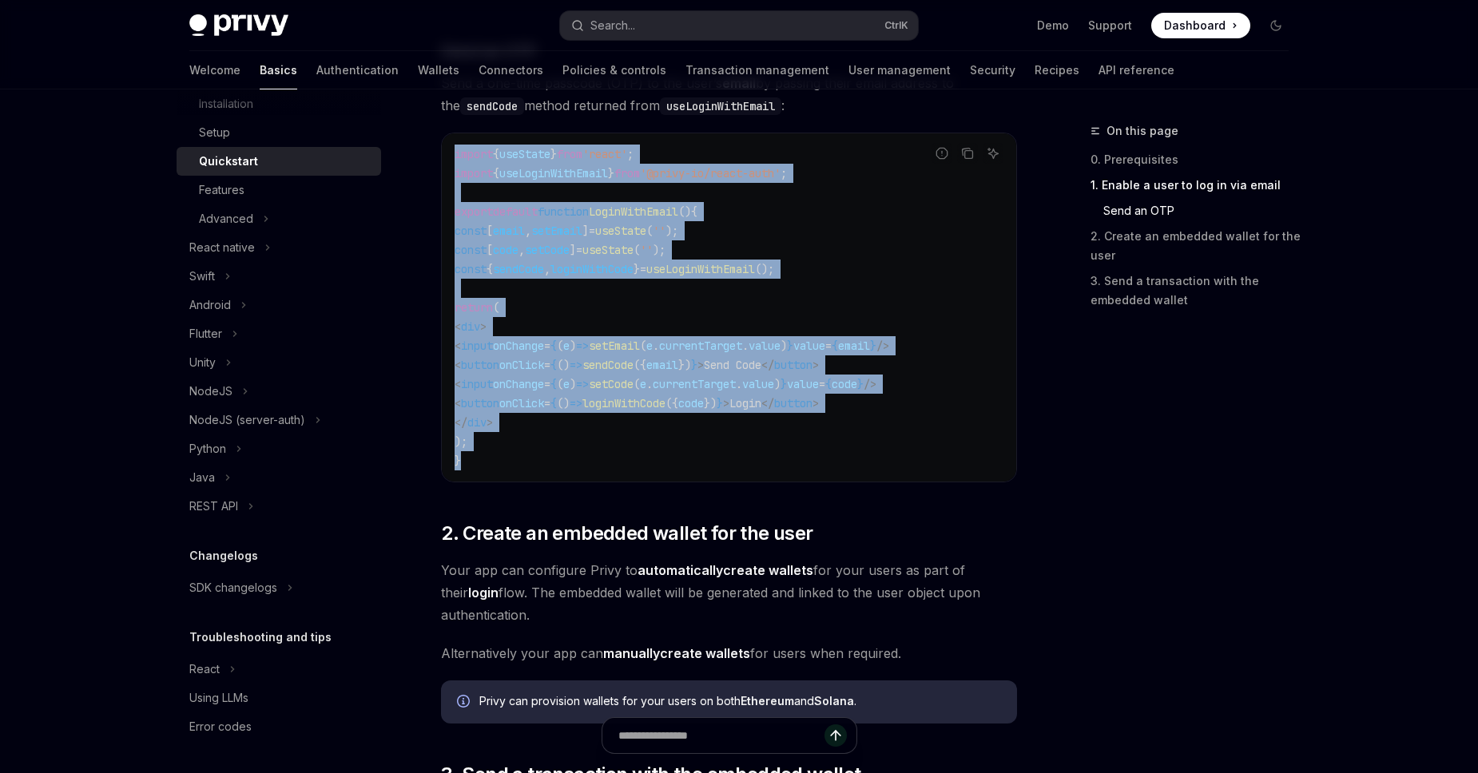
click at [452, 152] on div "import { useState } from 'react' ; import { useLoginWithEmail } from '@privy-io…" at bounding box center [729, 307] width 574 height 348
click at [564, 393] on code "import { useState } from 'react' ; import { useLoginWithEmail } from '@privy-io…" at bounding box center [728, 308] width 549 height 326
drag, startPoint x: 490, startPoint y: 344, endPoint x: 1000, endPoint y: 351, distance: 510.4
click at [1000, 351] on code "import { useState } from 'react' ; import { useLoginWithEmail } from '@privy-io…" at bounding box center [728, 308] width 549 height 326
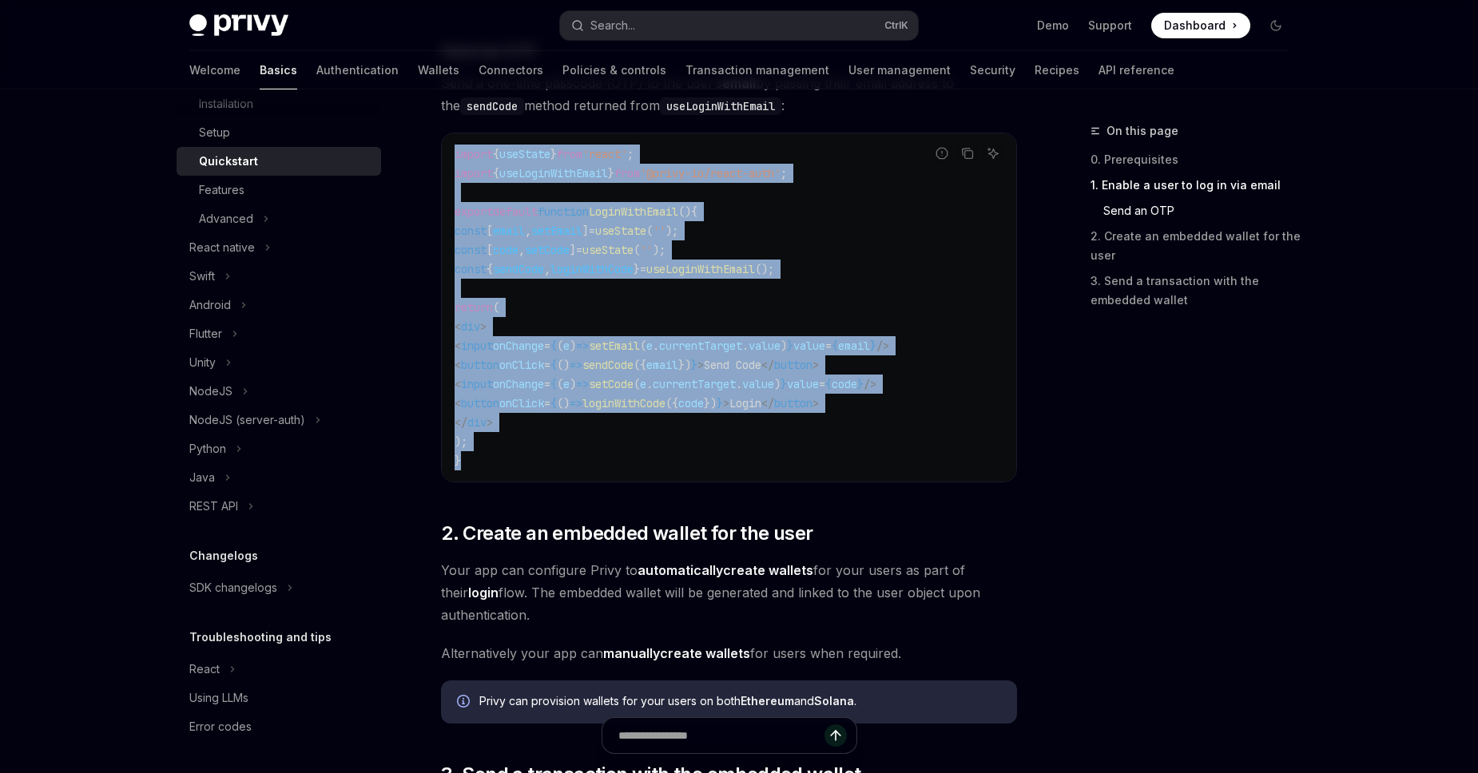
drag, startPoint x: 493, startPoint y: 383, endPoint x: 1031, endPoint y: 383, distance: 538.3
click at [1016, 383] on div "import { useState } from 'react' ; import { useLoginWithEmail } from '@privy-io…" at bounding box center [729, 307] width 574 height 348
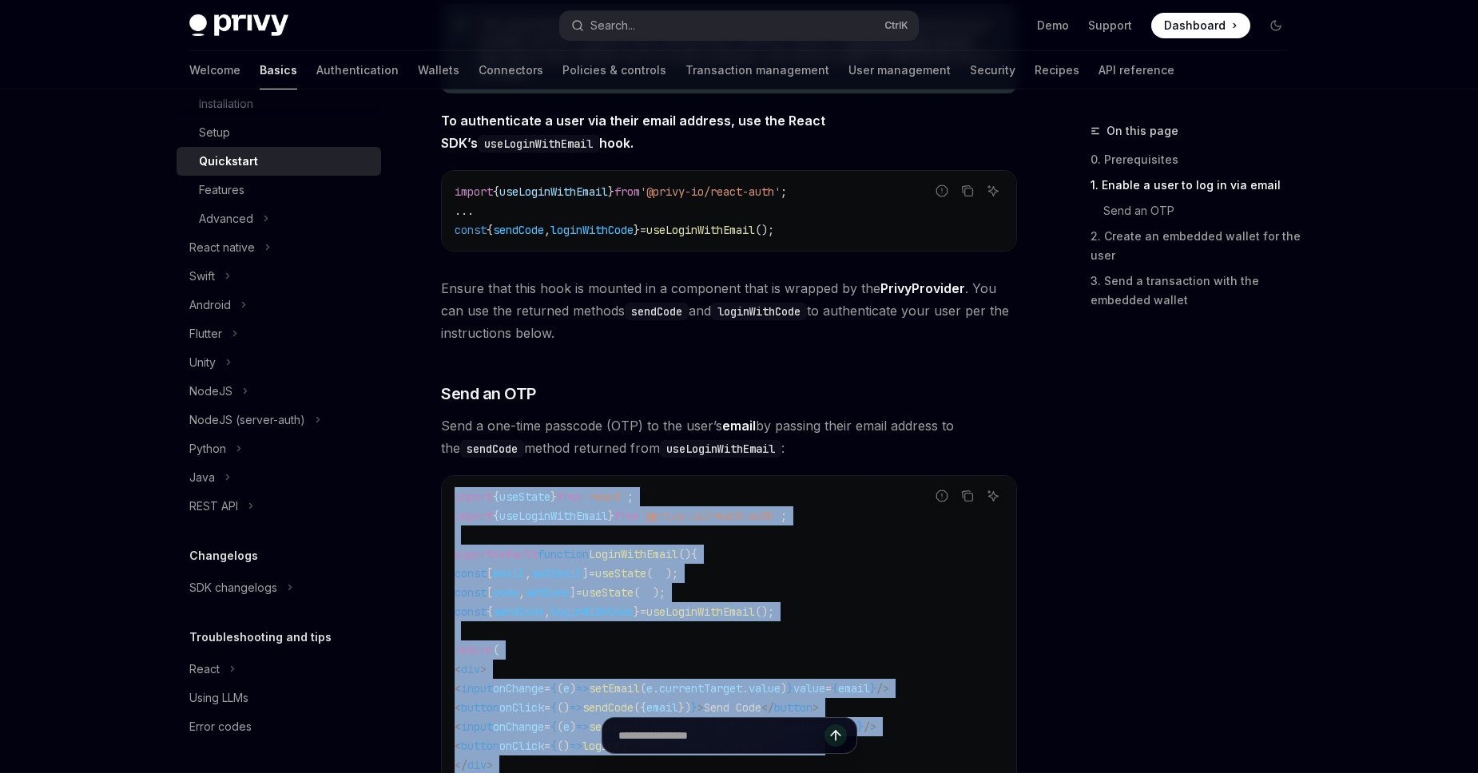
scroll to position [455, 0]
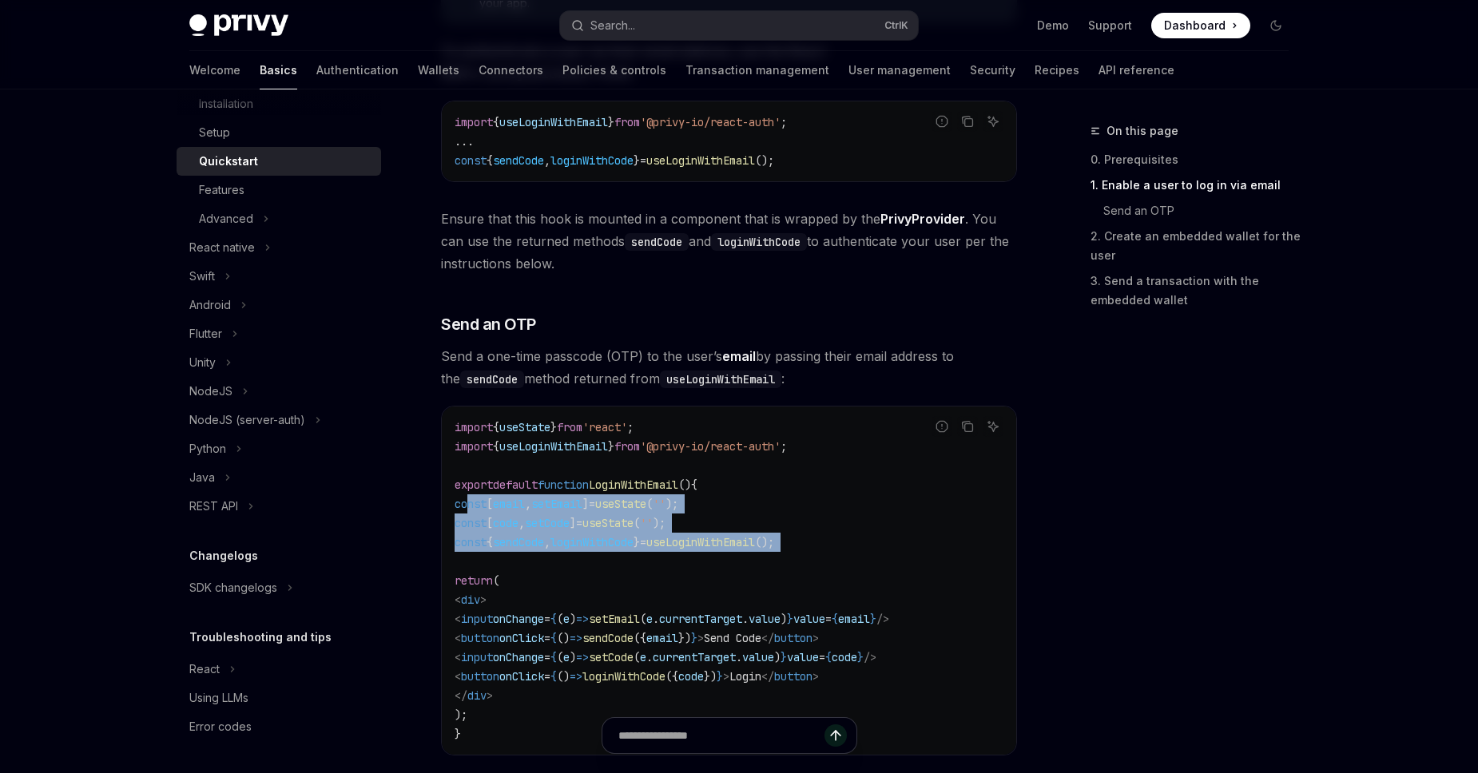
drag, startPoint x: 462, startPoint y: 502, endPoint x: 934, endPoint y: 553, distance: 474.8
click at [934, 553] on code "import { useState } from 'react' ; import { useLoginWithEmail } from '@privy-io…" at bounding box center [728, 581] width 549 height 326
copy code "const [ email , setEmail ] = useState ( '' ); const [ code , setCode ] = useSta…"
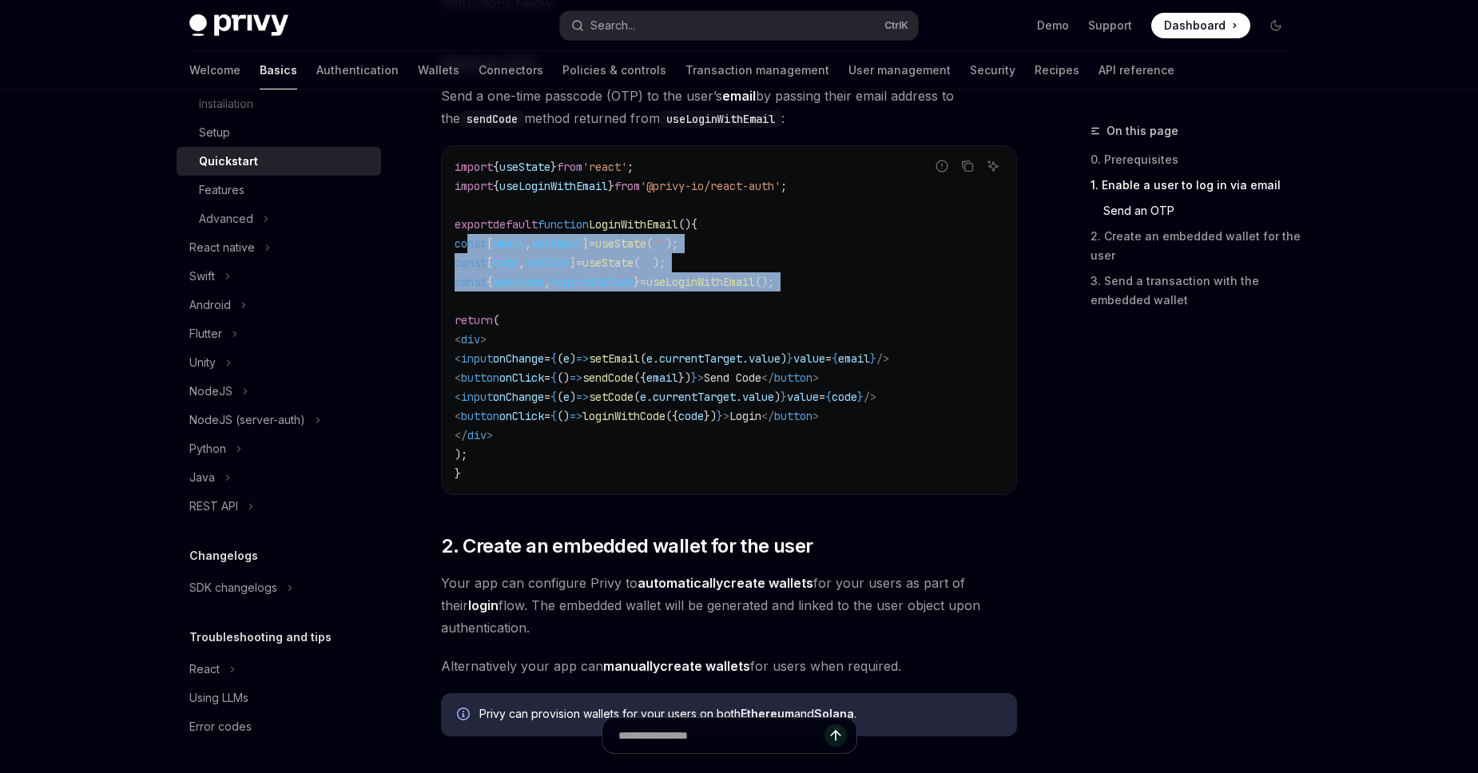
scroll to position [728, 0]
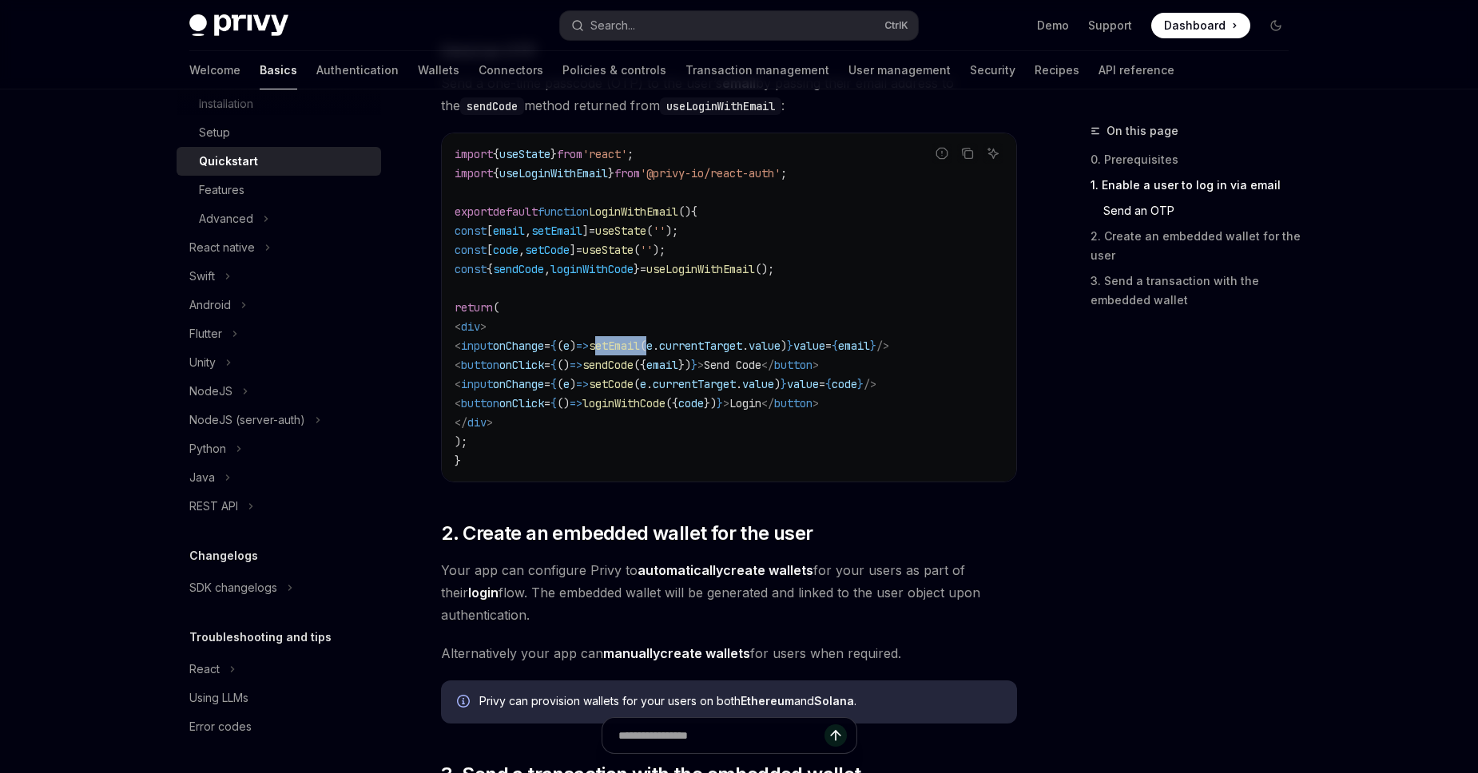
drag, startPoint x: 648, startPoint y: 346, endPoint x: 711, endPoint y: 346, distance: 63.1
click at [711, 346] on span "< input onChange = { ( e ) => setEmail ( e . currentTarget . value ) } value = …" at bounding box center [671, 346] width 434 height 14
copy span "setEmail ("
click at [665, 407] on span "loginWithCode" at bounding box center [623, 403] width 83 height 14
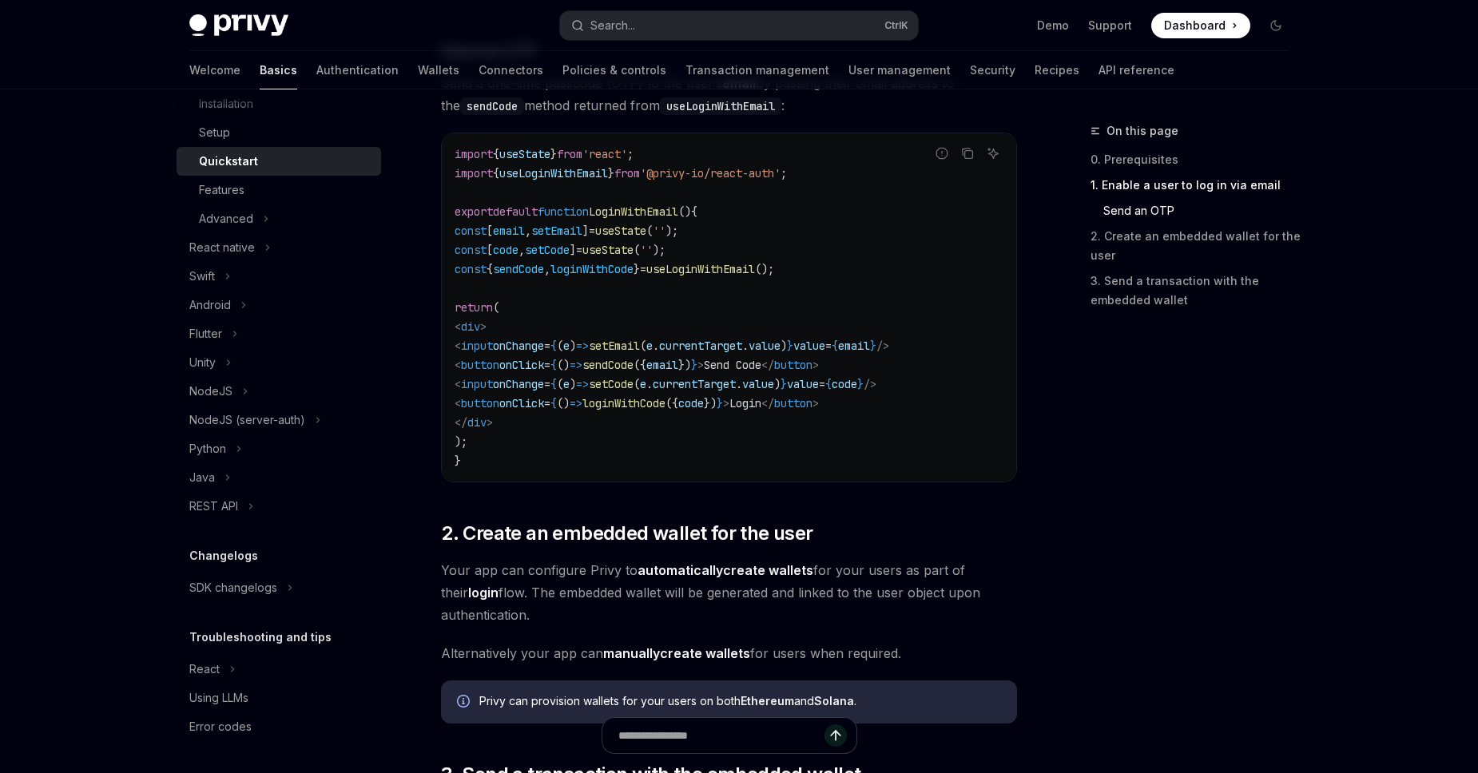
click at [633, 367] on span "sendCode" at bounding box center [607, 365] width 51 height 14
click at [633, 371] on span "sendCode" at bounding box center [607, 365] width 51 height 14
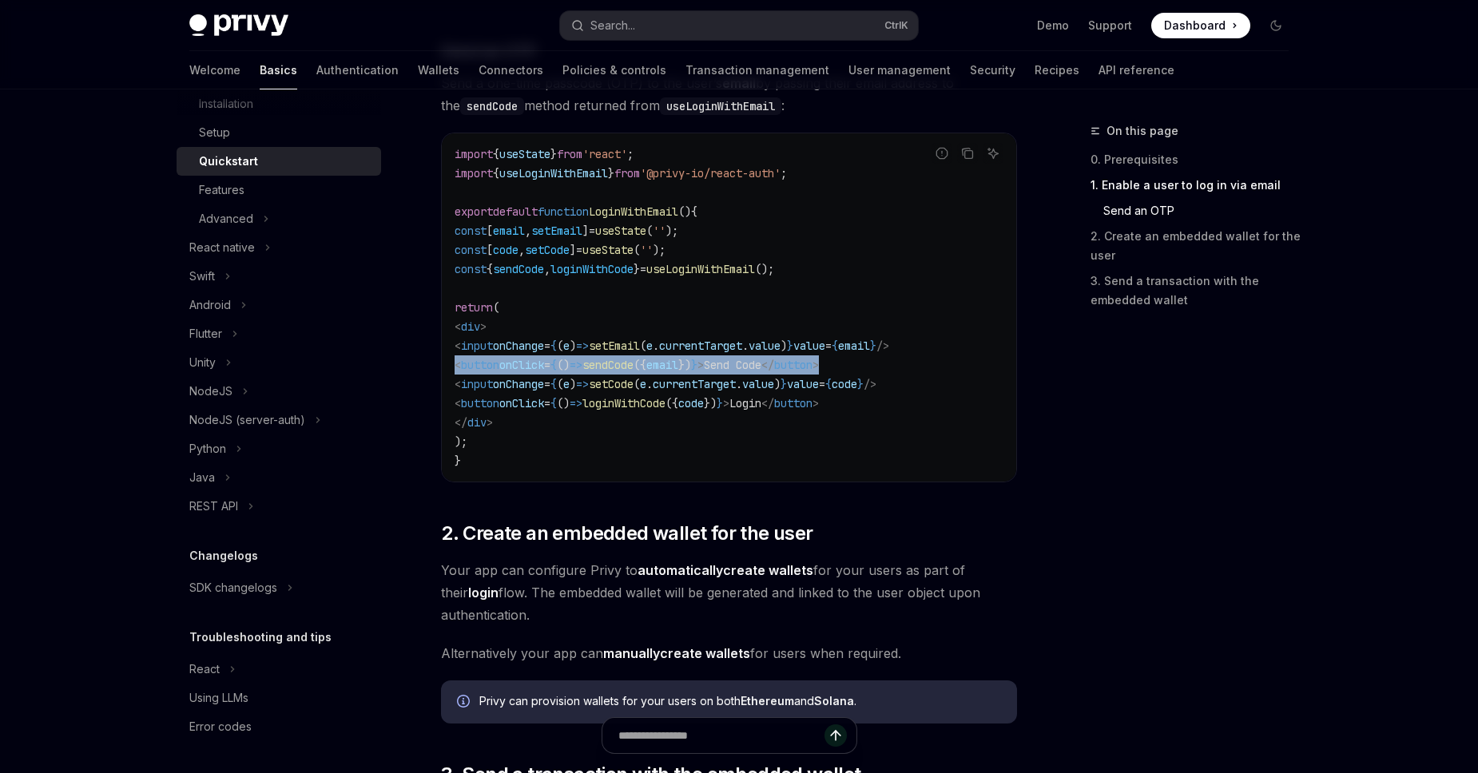
click at [633, 371] on span "sendCode" at bounding box center [607, 365] width 51 height 14
click at [633, 369] on span "sendCode" at bounding box center [607, 365] width 51 height 14
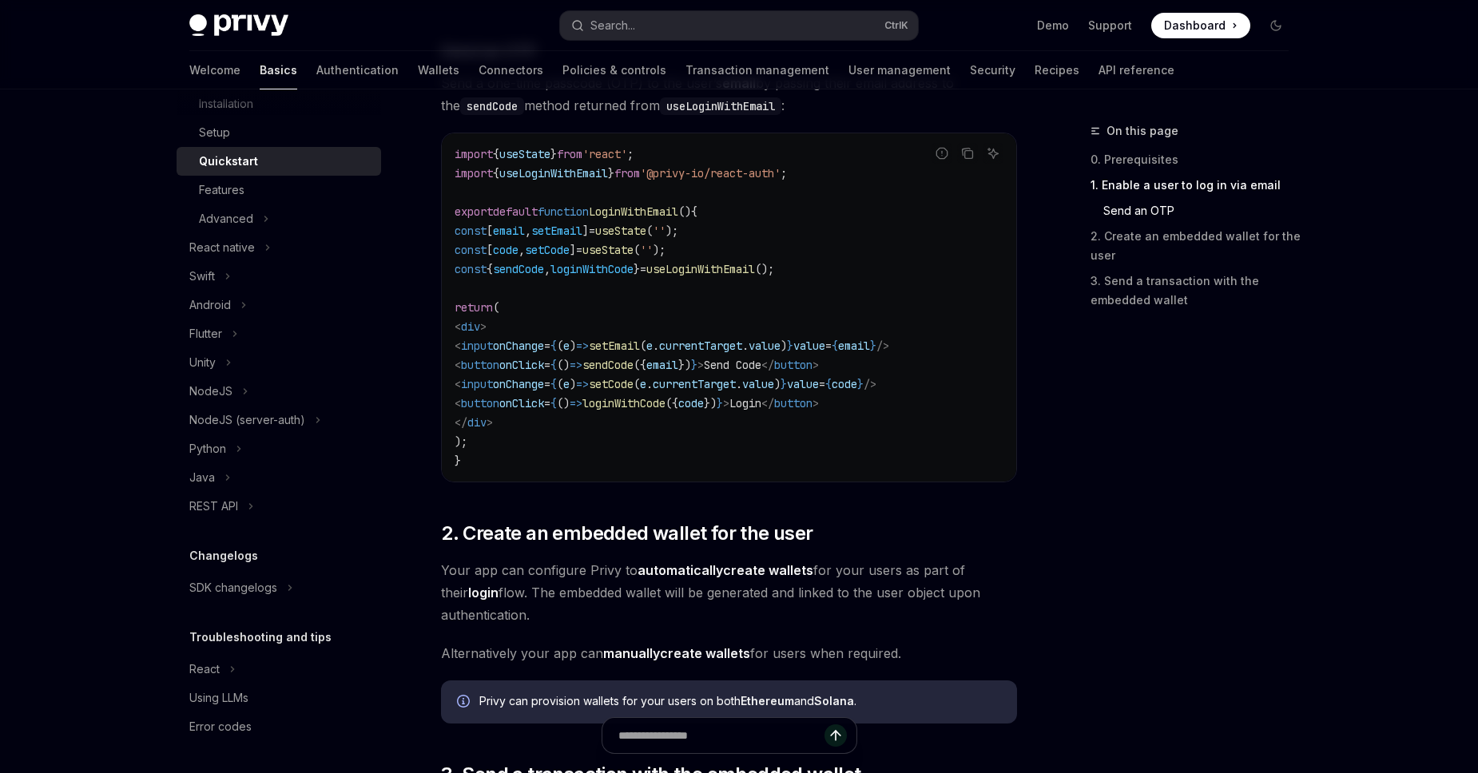
click at [633, 385] on span "setCode" at bounding box center [611, 384] width 45 height 14
click at [665, 398] on span "loginWithCode" at bounding box center [623, 403] width 83 height 14
copy span "loginWithCode"
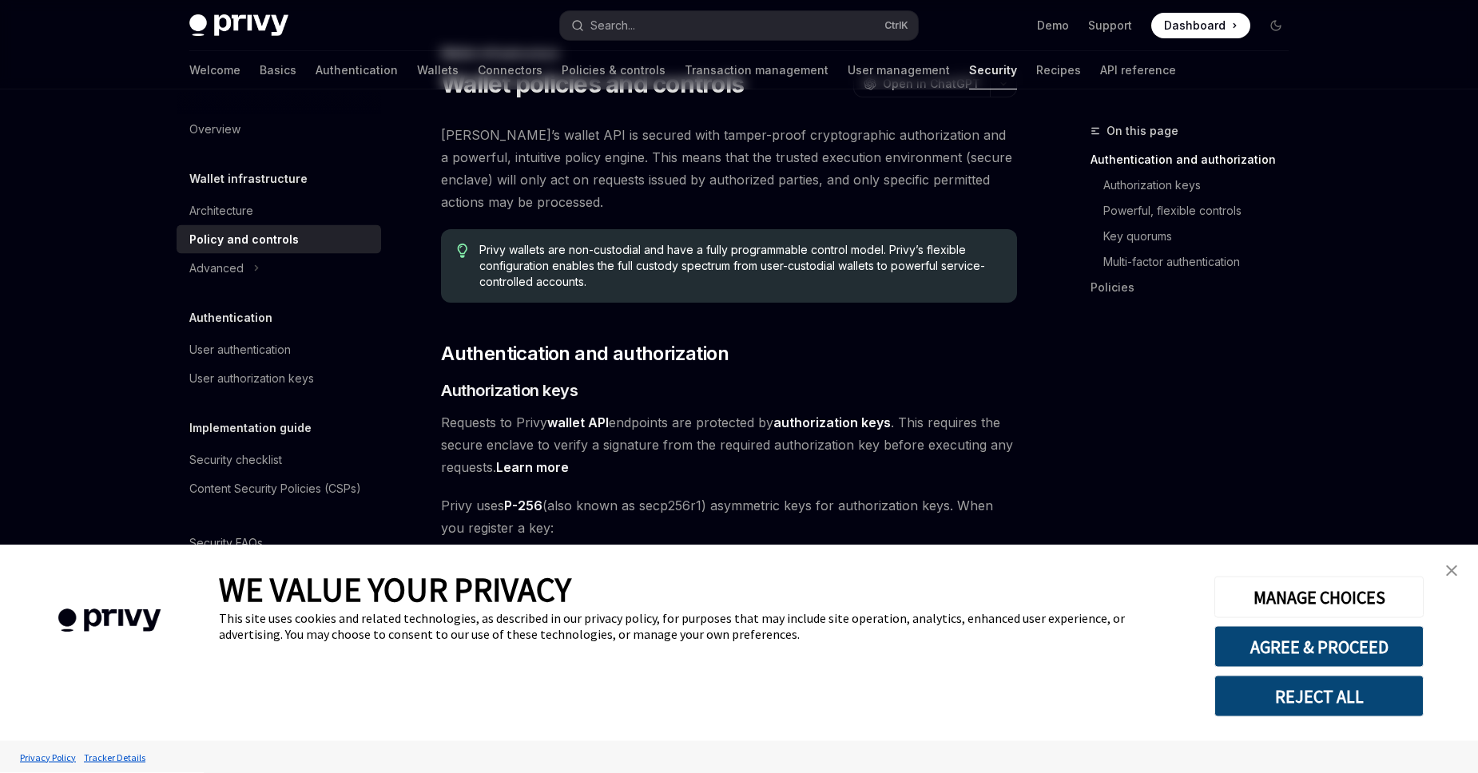
scroll to position [273, 0]
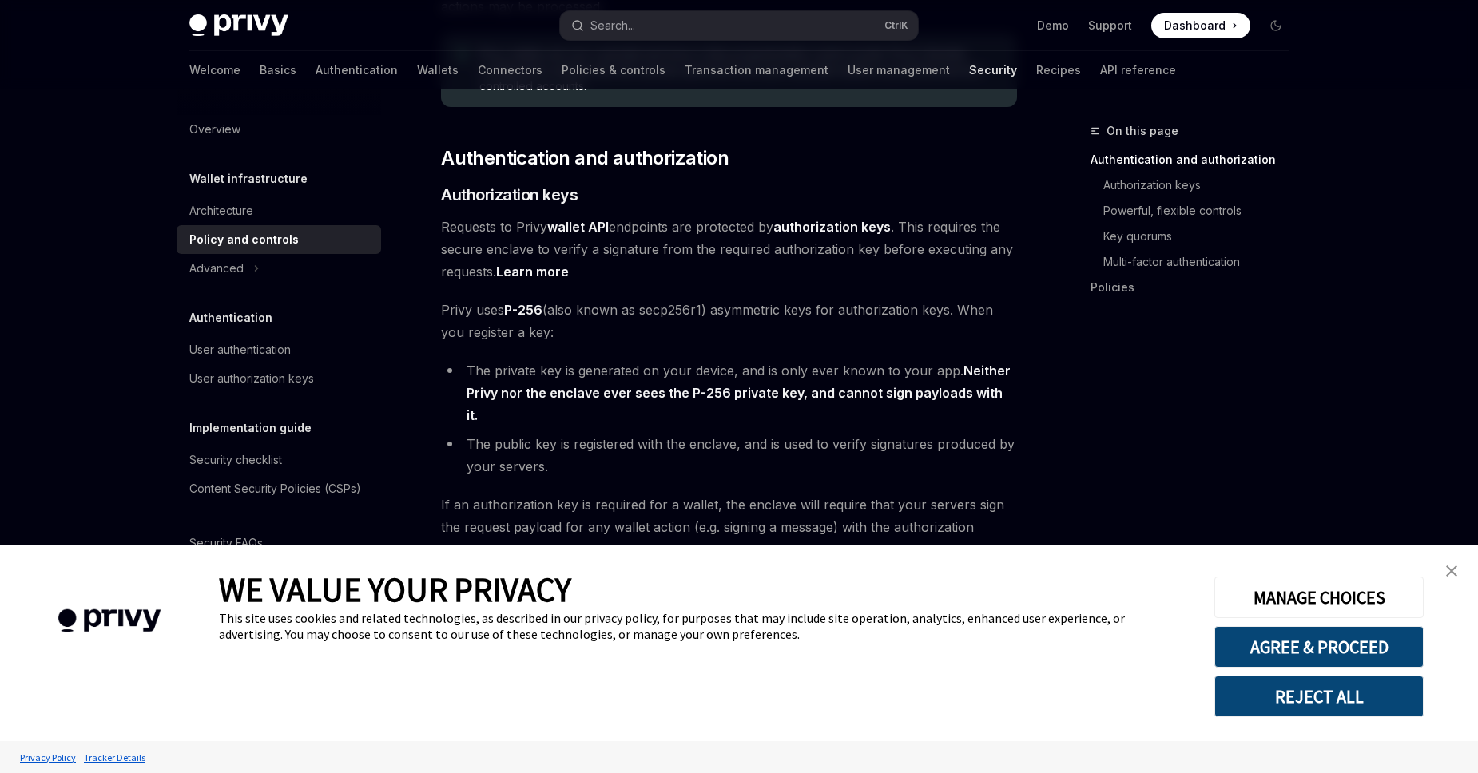
click at [526, 251] on span "Requests to Privy wallet API endpoints are protected by authorization keys . Th…" at bounding box center [729, 249] width 576 height 67
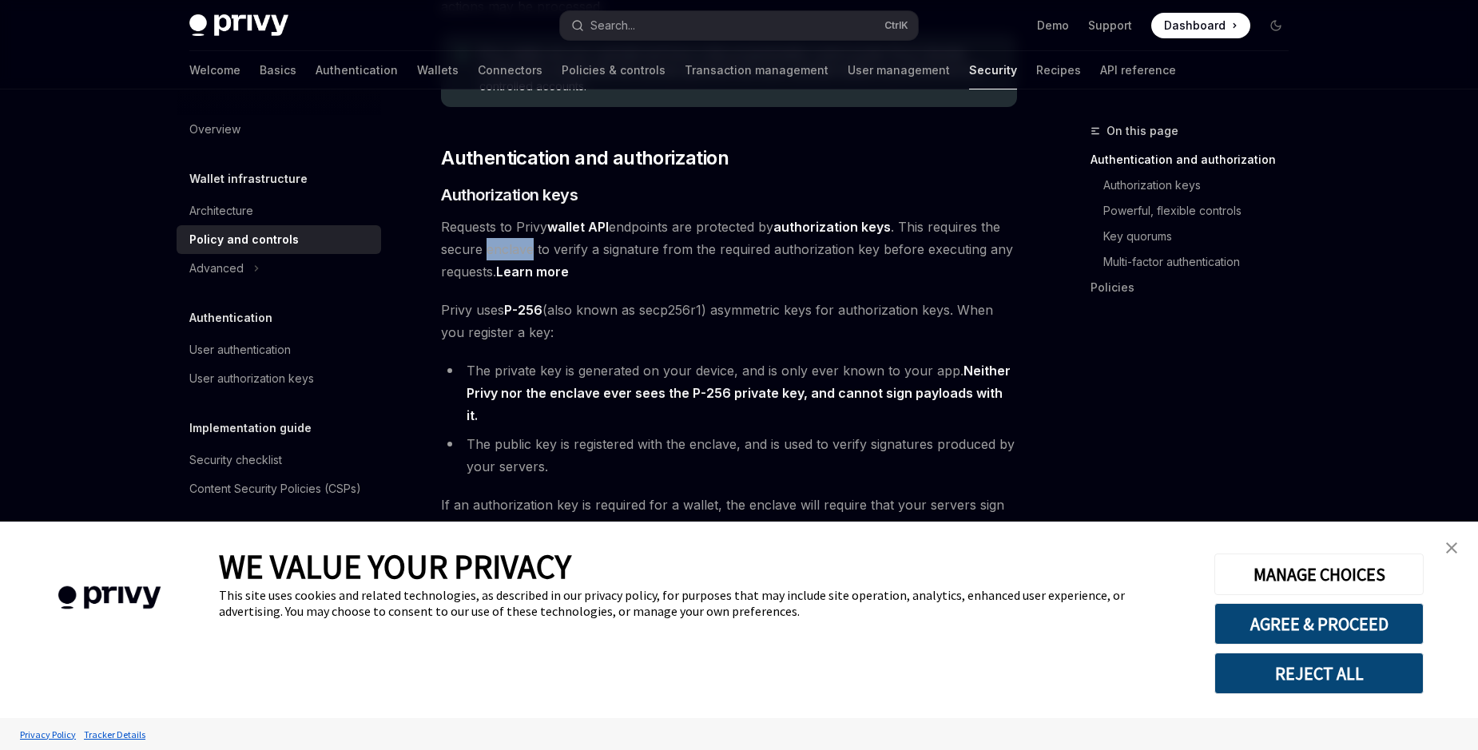
type textarea "*"
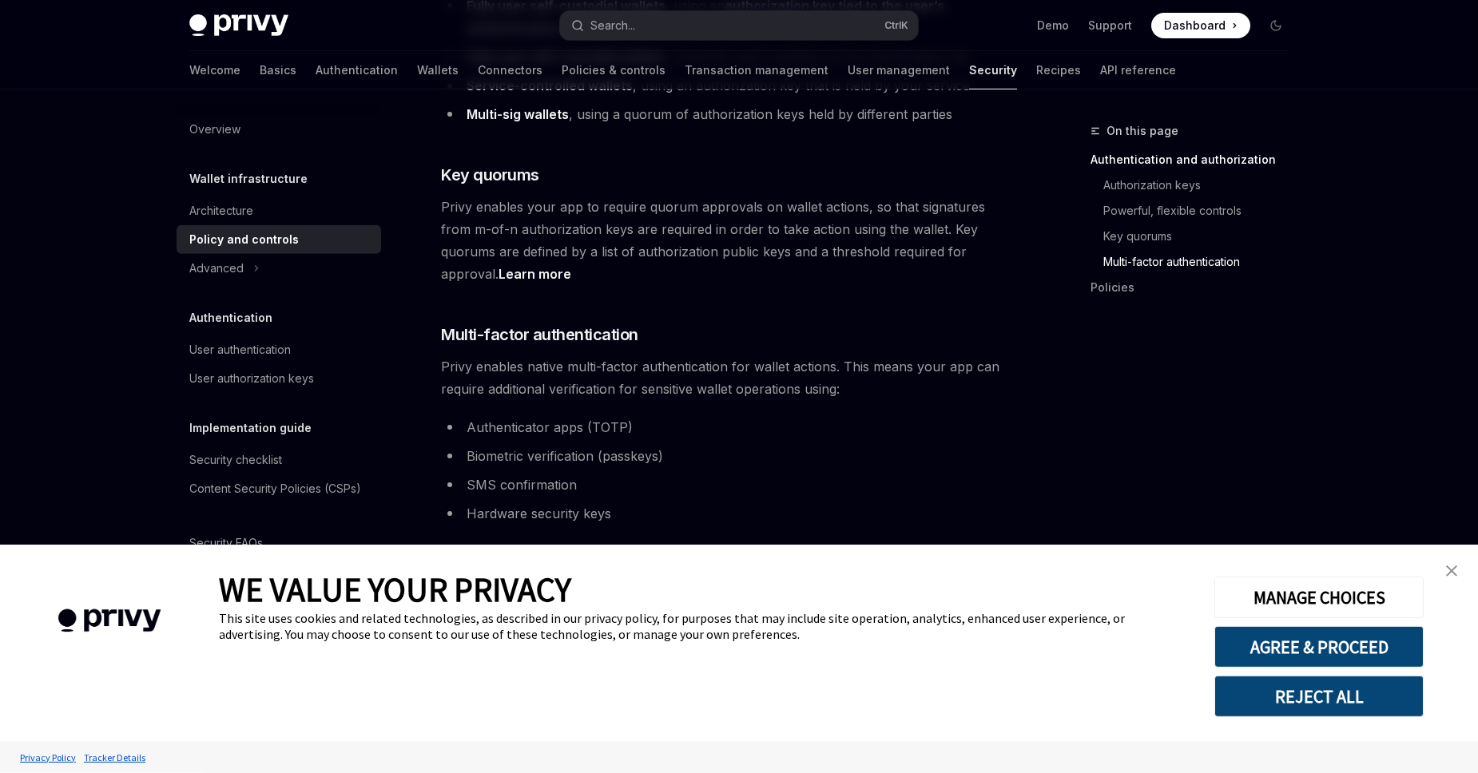
scroll to position [1093, 0]
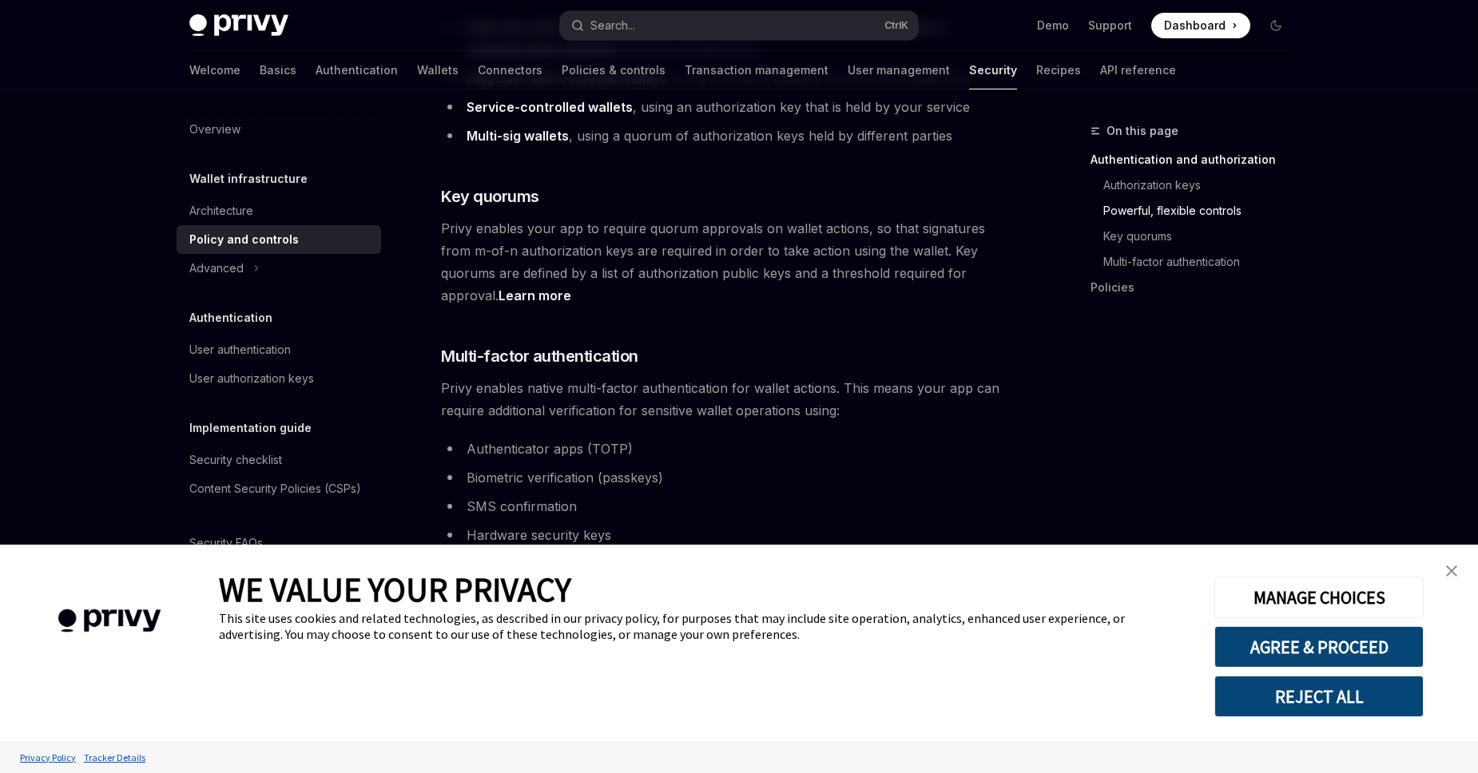
click at [1454, 577] on link "close banner" at bounding box center [1451, 571] width 32 height 32
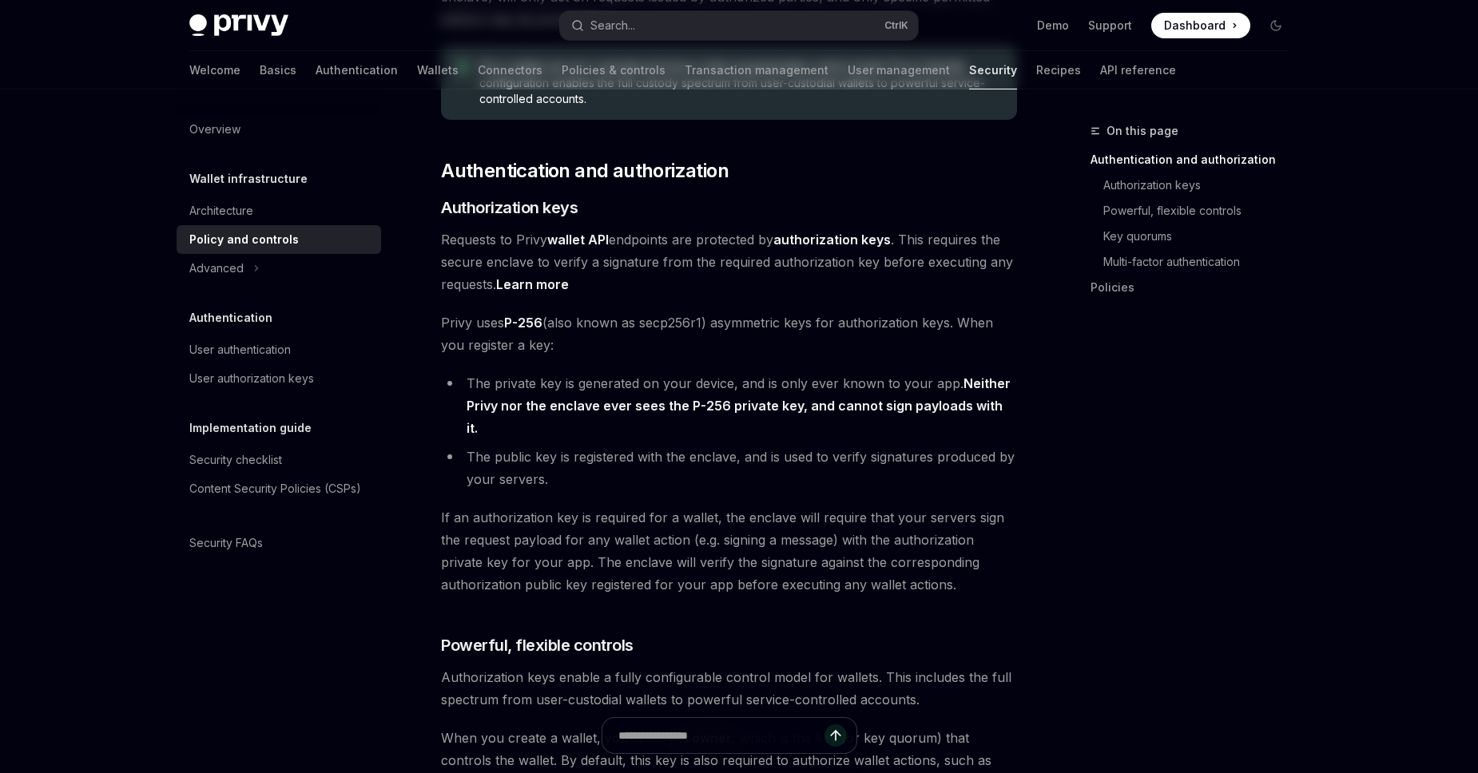
scroll to position [0, 0]
